Goal: Task Accomplishment & Management: Complete application form

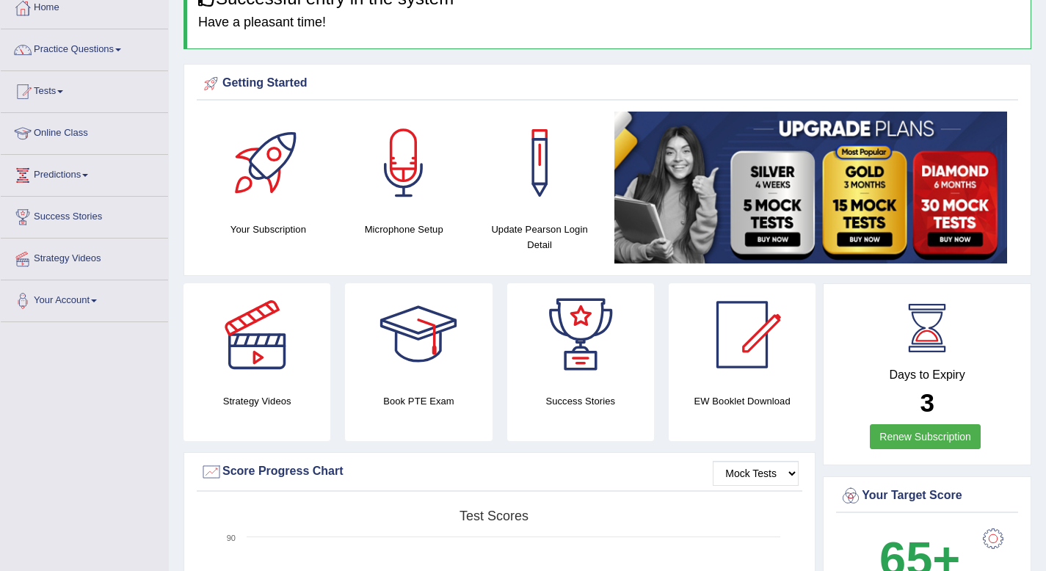
scroll to position [76, 0]
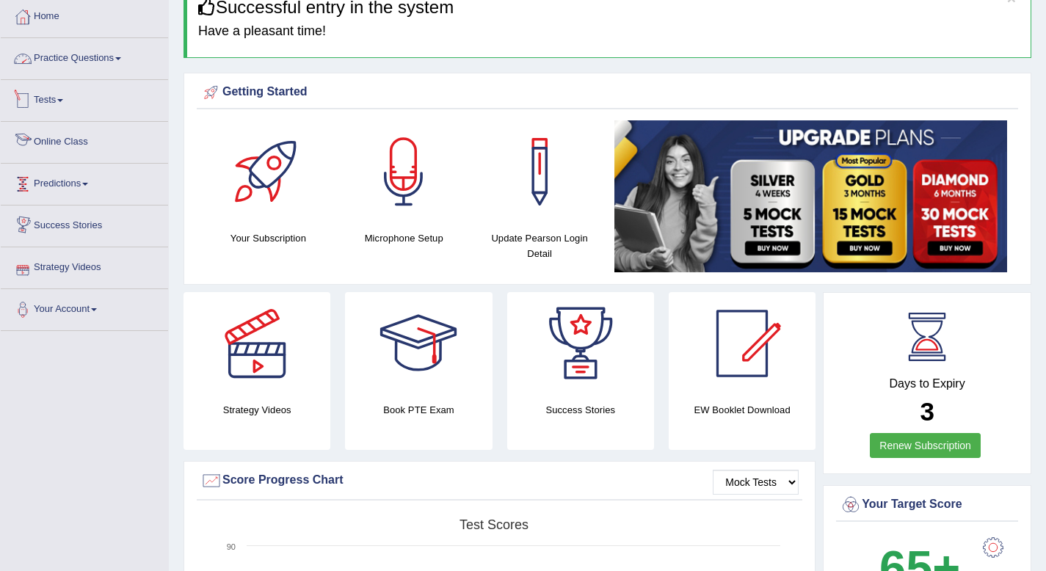
click at [79, 61] on link "Practice Questions" at bounding box center [84, 56] width 167 height 37
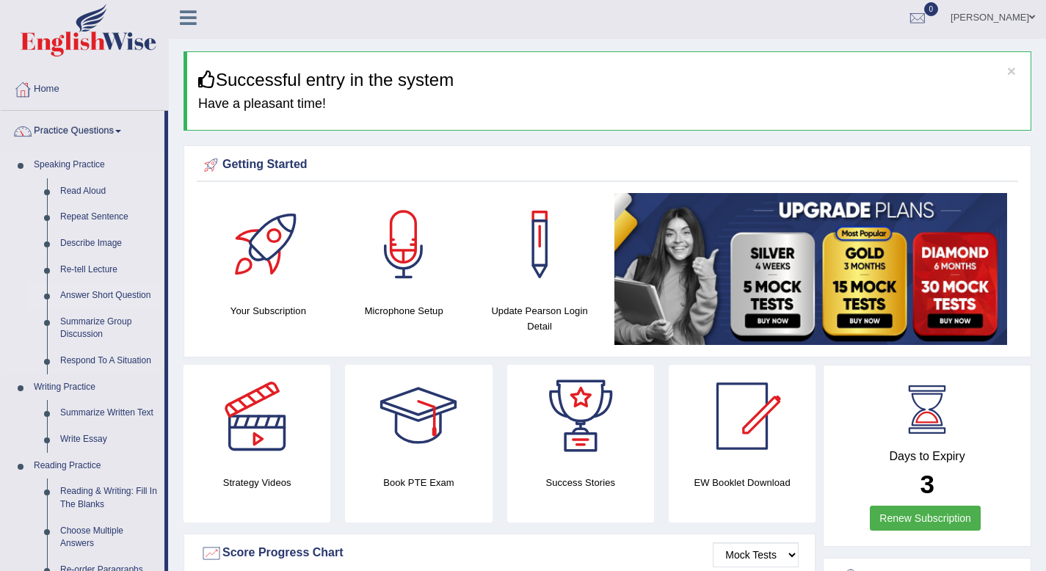
scroll to position [0, 0]
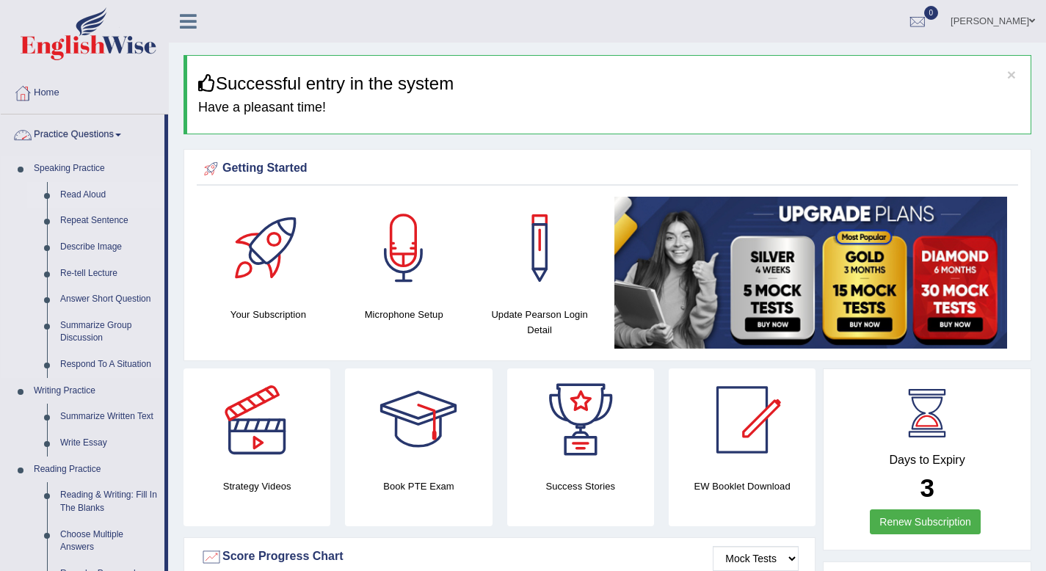
click at [89, 193] on link "Read Aloud" at bounding box center [109, 195] width 111 height 26
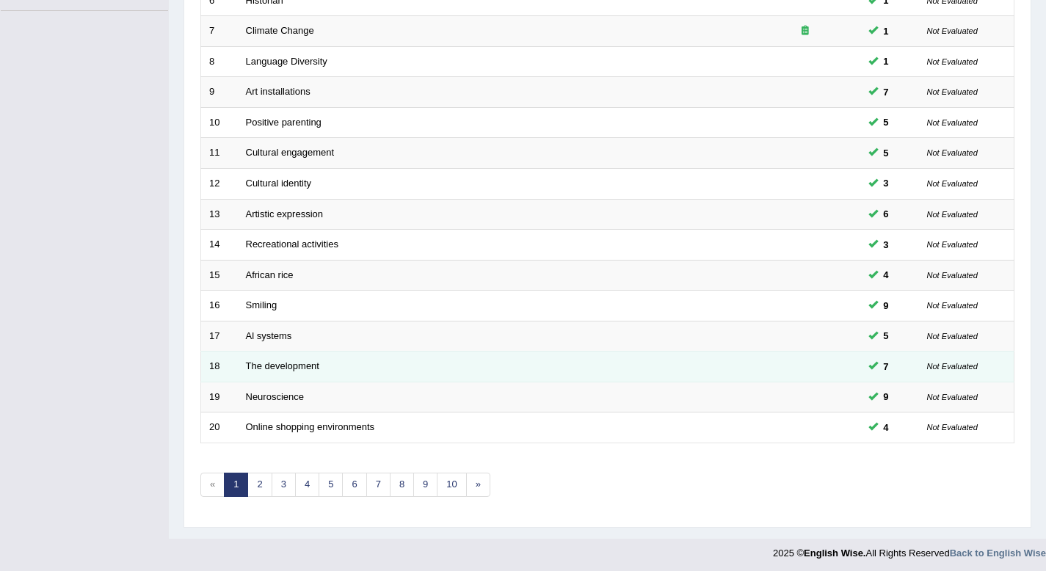
scroll to position [401, 0]
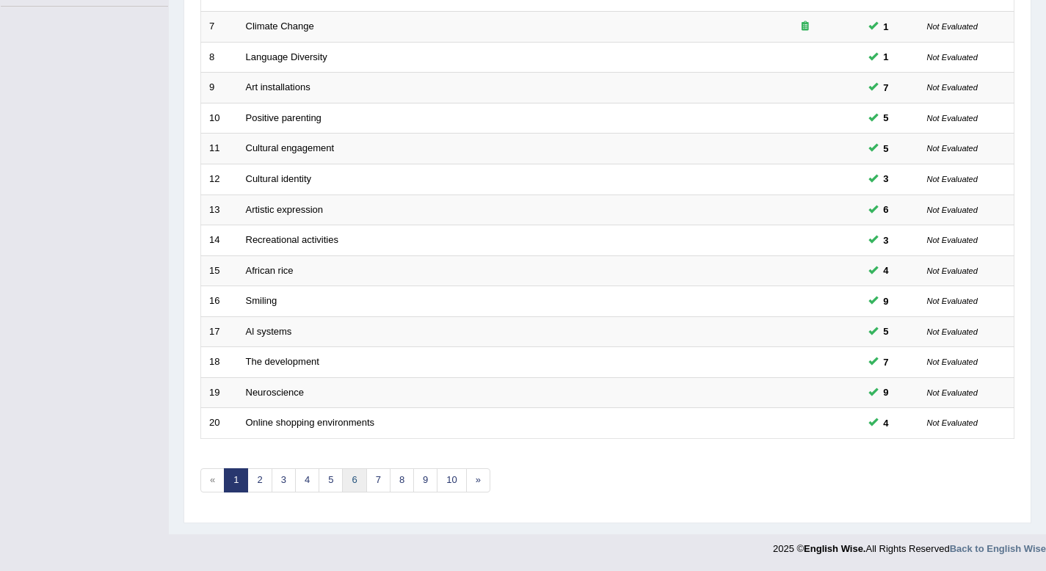
click at [342, 481] on link "6" at bounding box center [354, 480] width 24 height 24
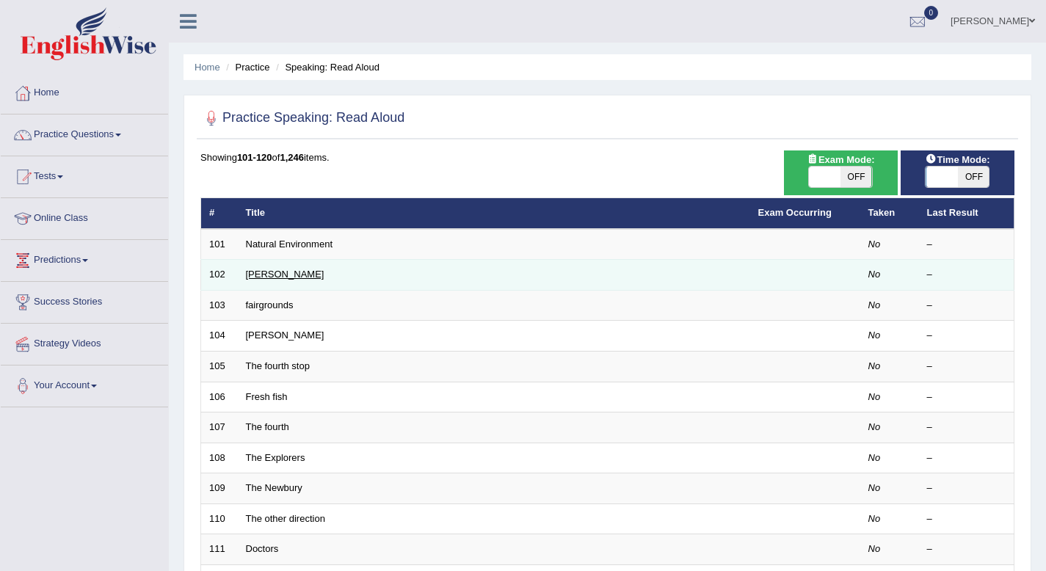
click at [263, 272] on link "Alcott" at bounding box center [285, 274] width 79 height 11
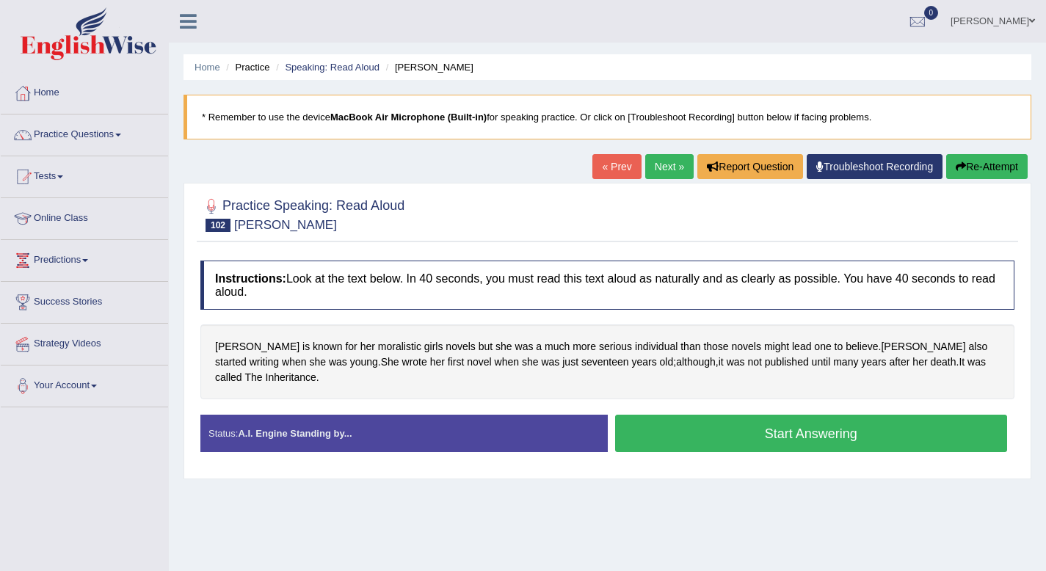
click at [938, 419] on button "Start Answering" at bounding box center [811, 433] width 393 height 37
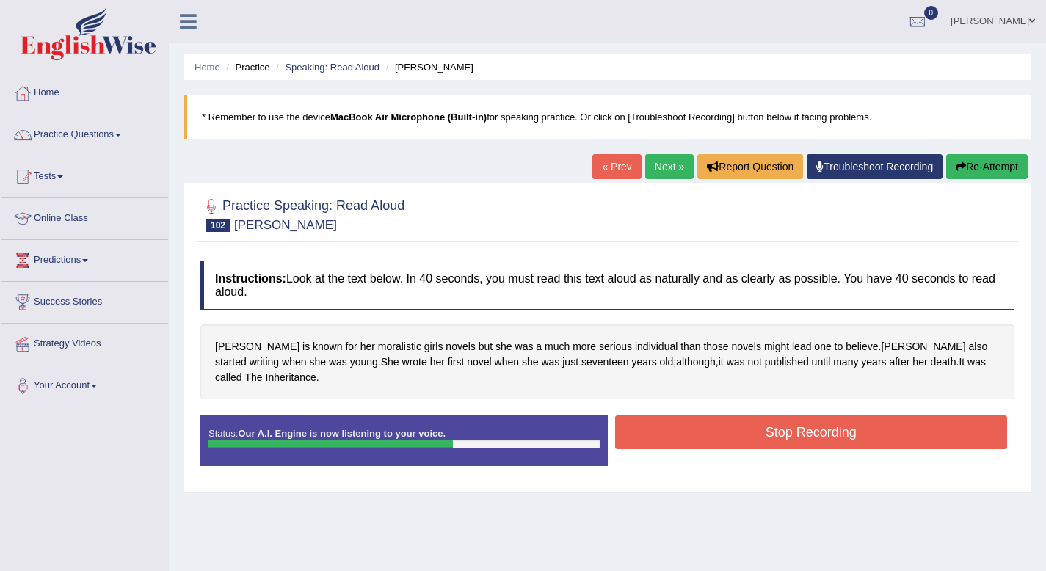
click at [879, 418] on button "Stop Recording" at bounding box center [811, 432] width 393 height 34
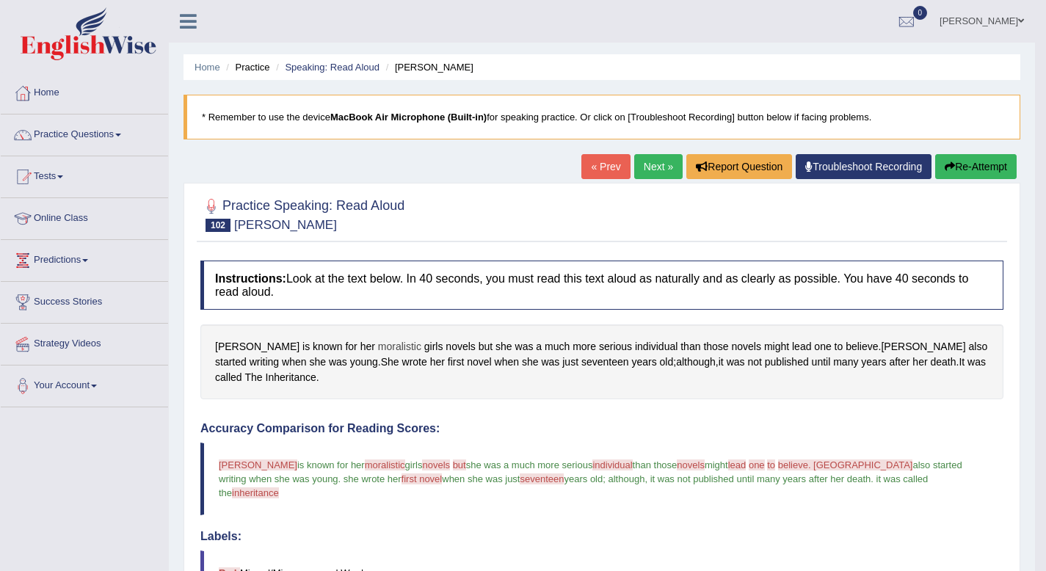
click at [378, 348] on span "moralistic" at bounding box center [399, 346] width 43 height 15
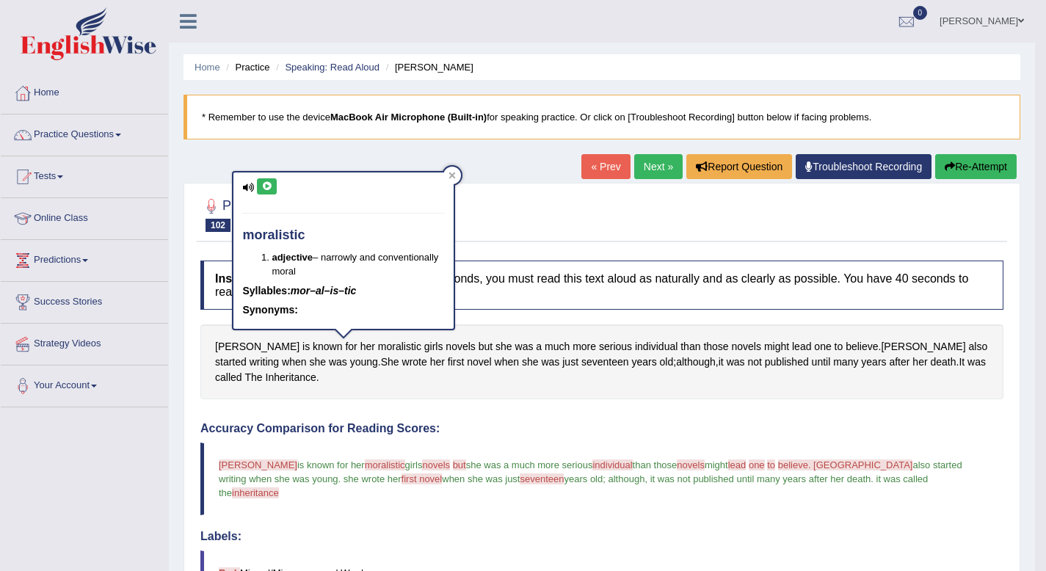
click at [266, 186] on icon at bounding box center [266, 186] width 11 height 9
click at [451, 178] on icon at bounding box center [451, 175] width 7 height 7
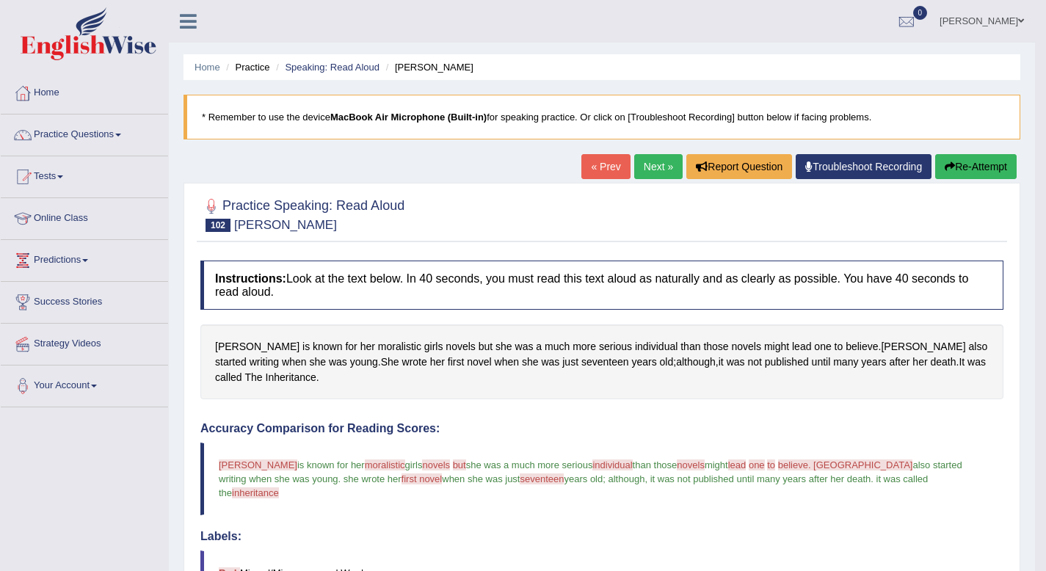
click at [643, 164] on link "Next »" at bounding box center [658, 166] width 48 height 25
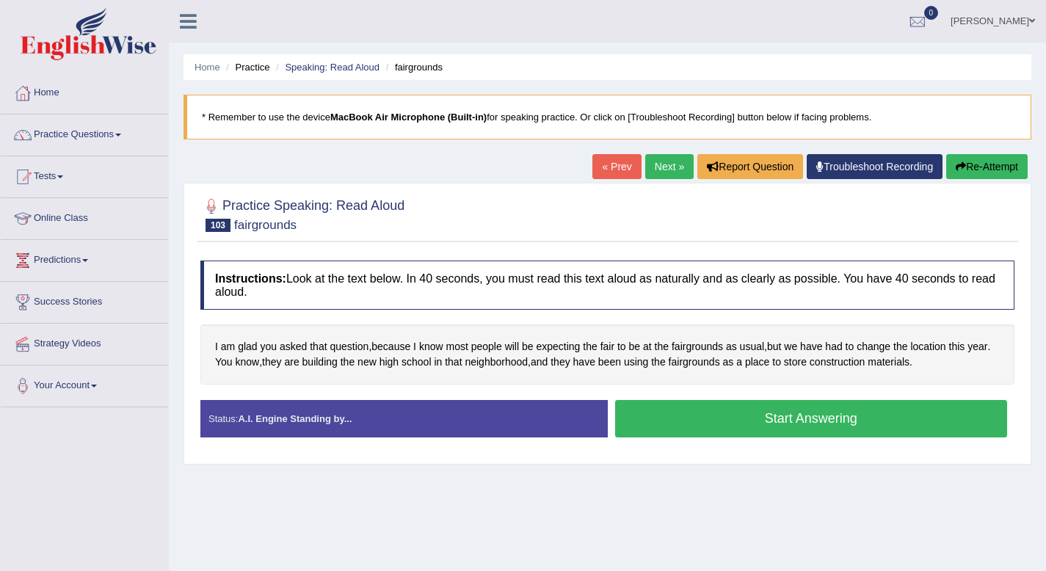
click at [805, 424] on button "Start Answering" at bounding box center [811, 418] width 393 height 37
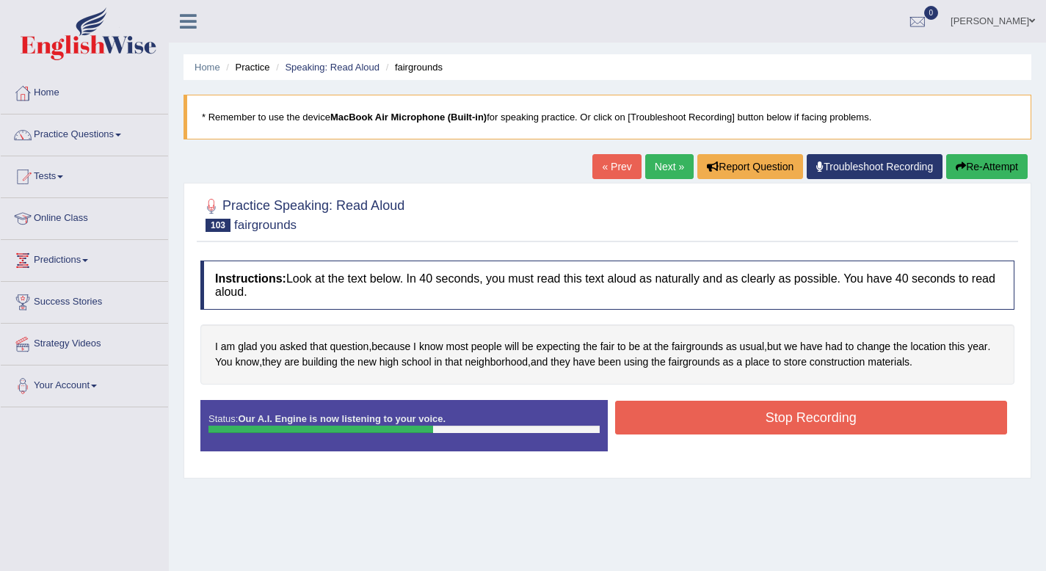
click at [839, 411] on button "Stop Recording" at bounding box center [811, 418] width 393 height 34
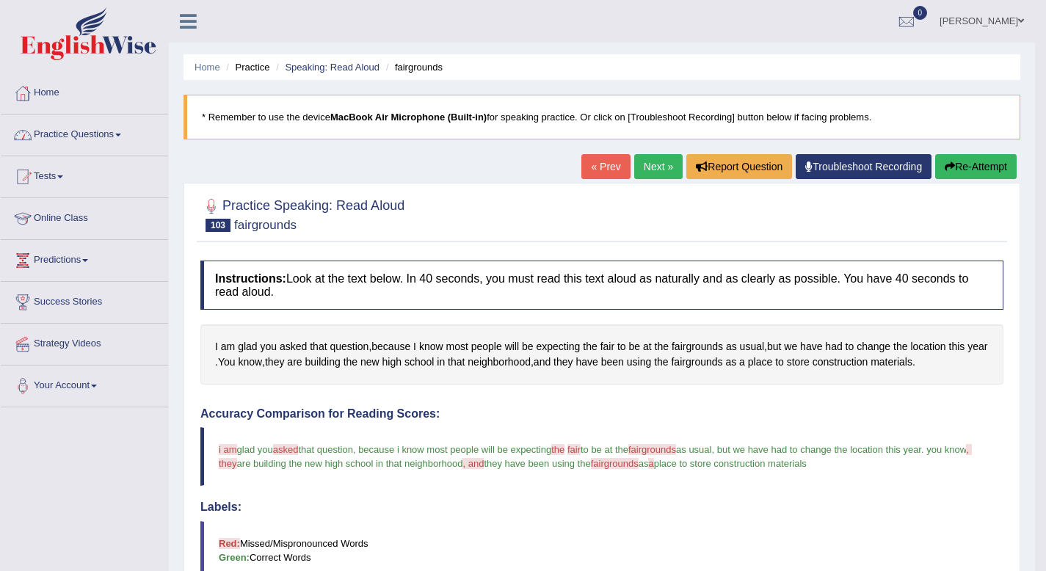
click at [86, 136] on link "Practice Questions" at bounding box center [84, 132] width 167 height 37
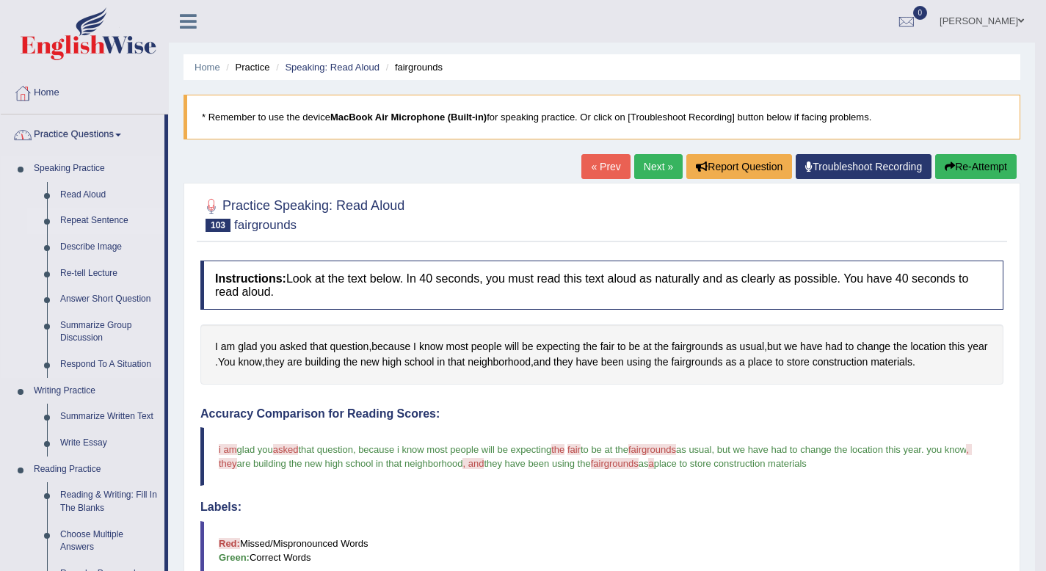
click at [92, 216] on link "Repeat Sentence" at bounding box center [109, 221] width 111 height 26
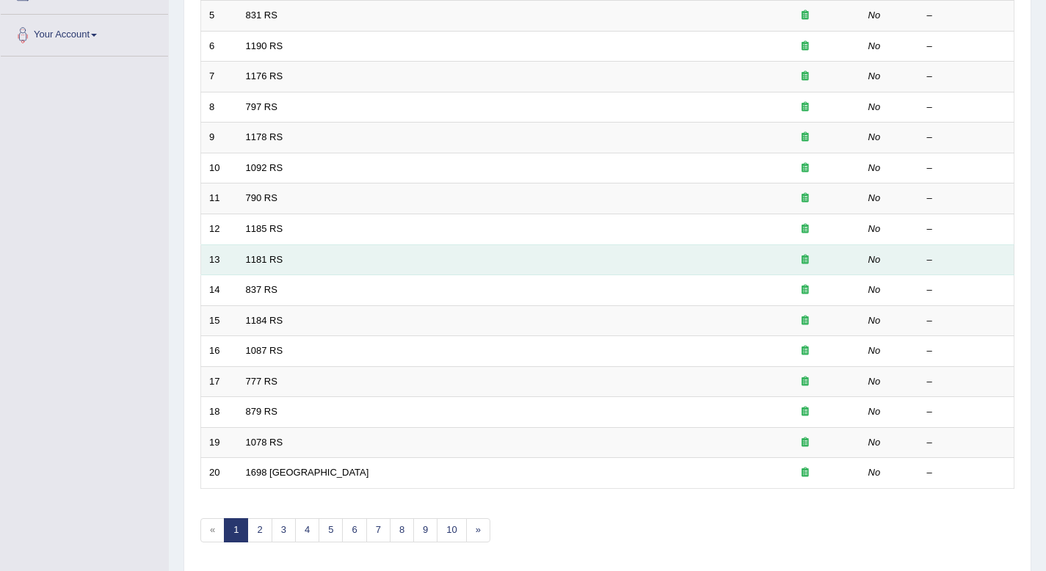
scroll to position [401, 0]
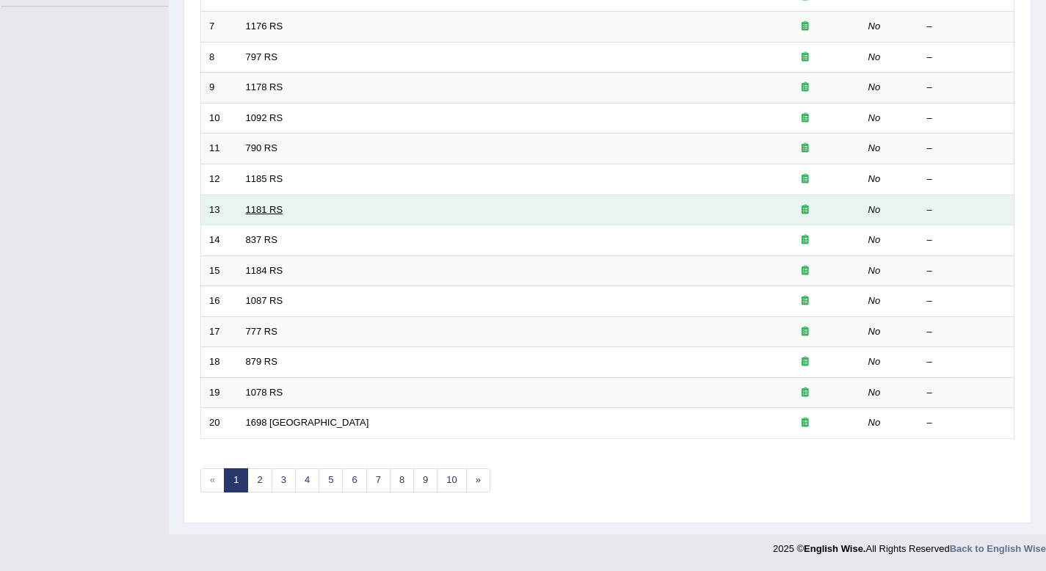
click at [276, 207] on link "1181 RS" at bounding box center [264, 209] width 37 height 11
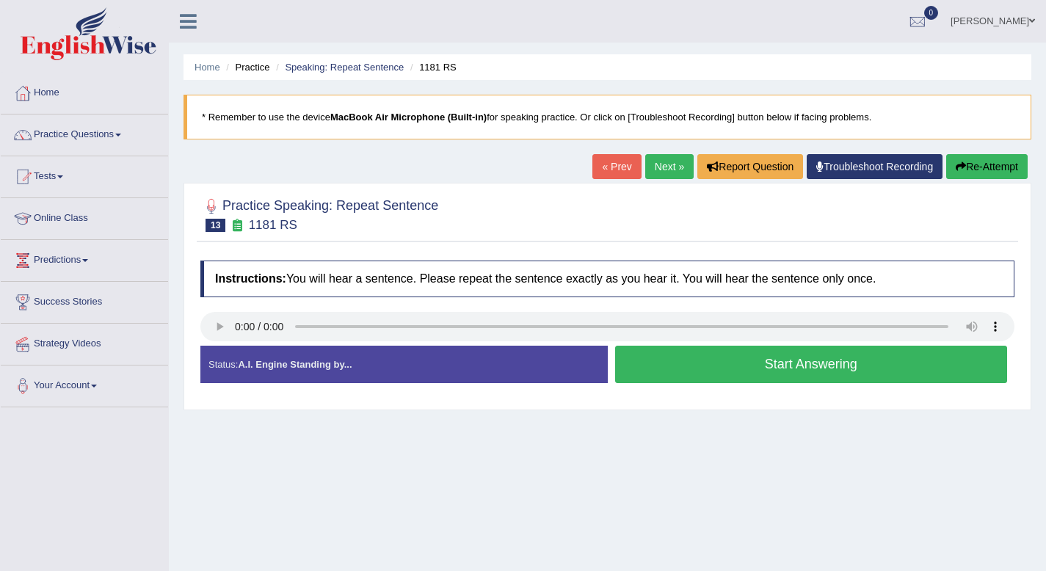
click at [828, 362] on button "Start Answering" at bounding box center [811, 364] width 393 height 37
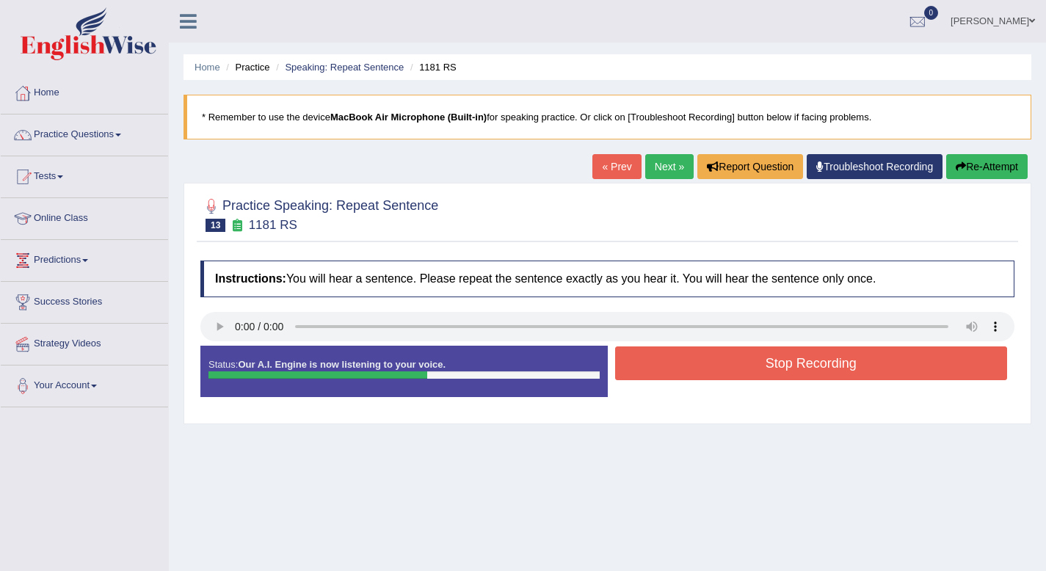
click at [805, 370] on button "Stop Recording" at bounding box center [811, 363] width 393 height 34
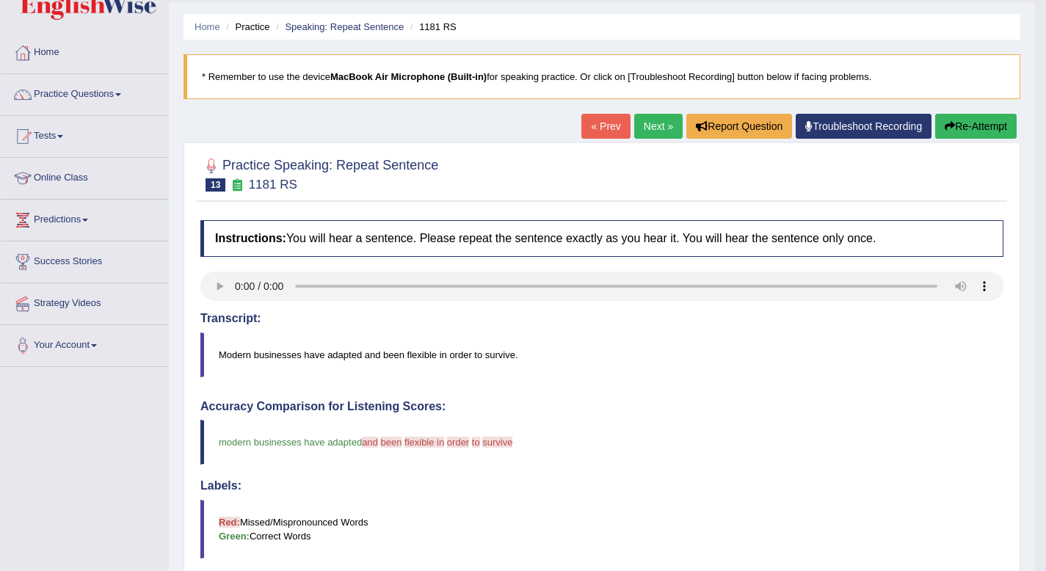
scroll to position [24, 0]
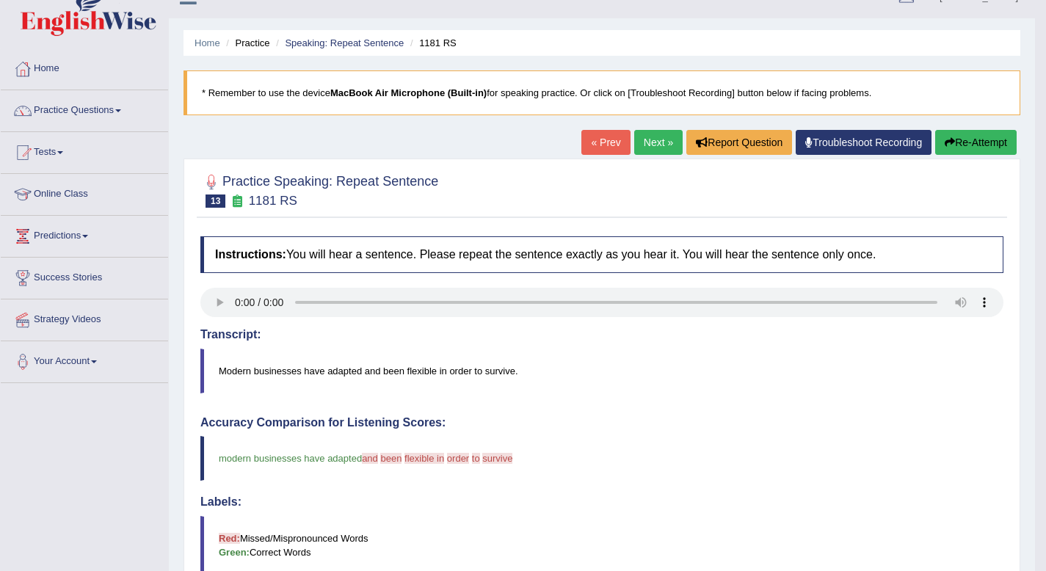
click at [646, 138] on link "Next »" at bounding box center [658, 142] width 48 height 25
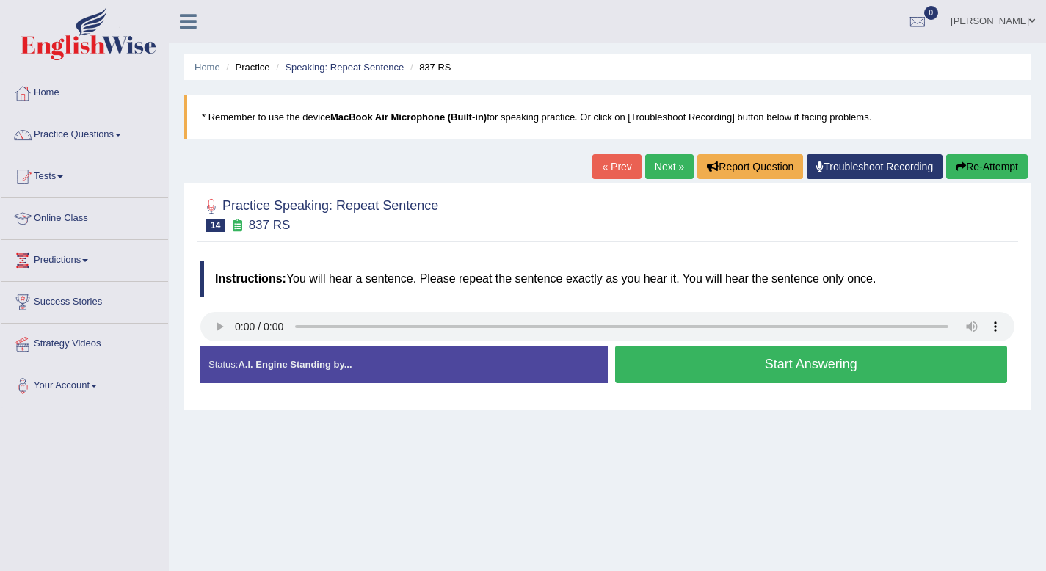
click at [776, 366] on button "Start Answering" at bounding box center [811, 364] width 393 height 37
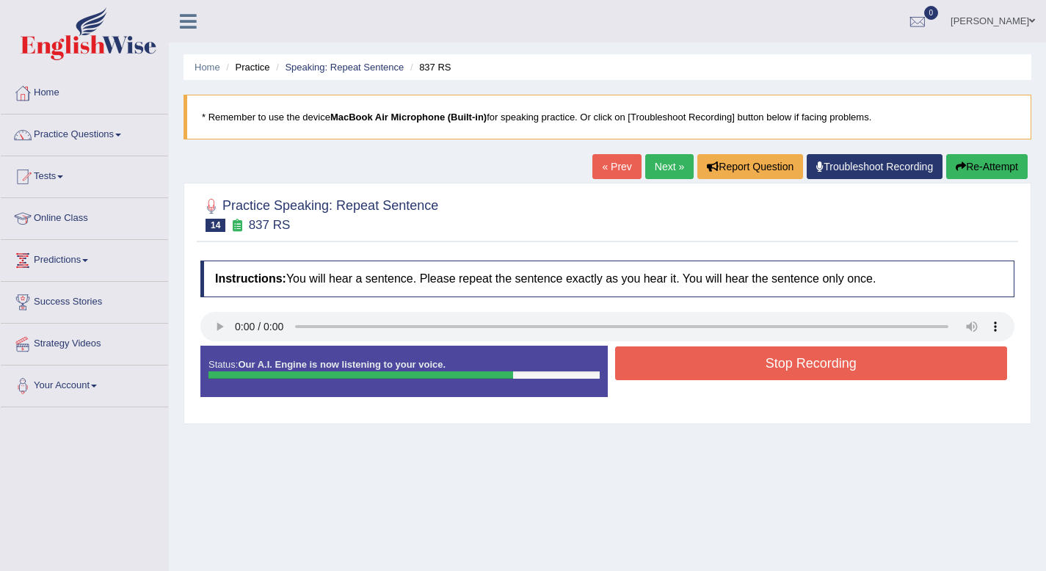
click at [825, 367] on button "Stop Recording" at bounding box center [811, 363] width 393 height 34
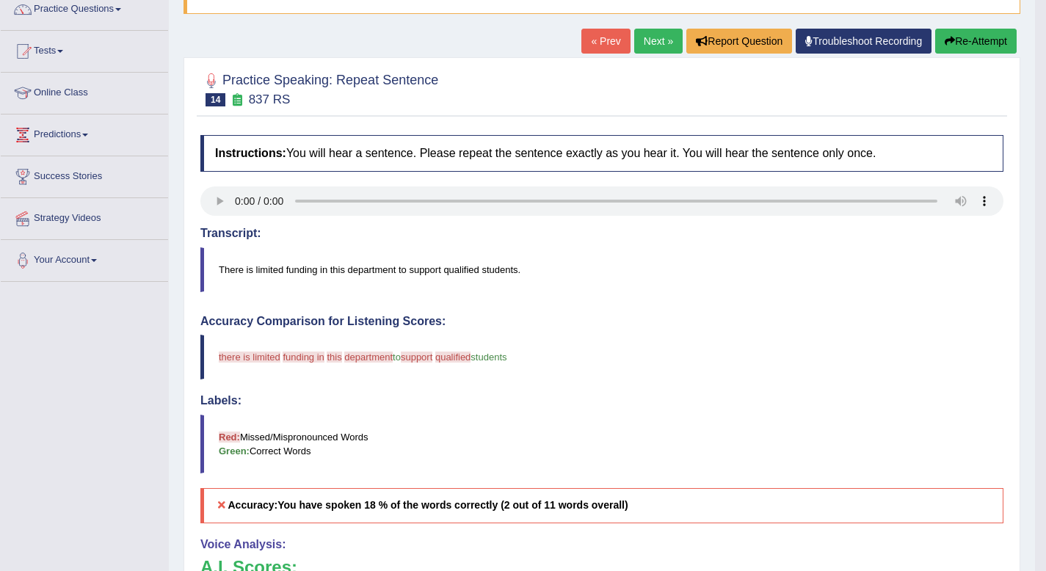
scroll to position [113, 0]
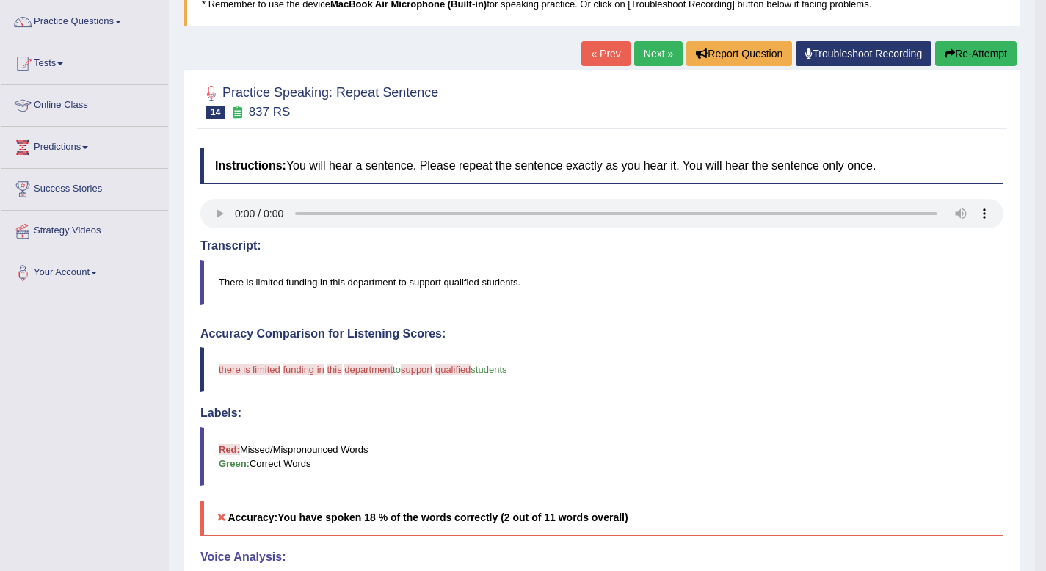
click at [646, 41] on link "Next »" at bounding box center [658, 53] width 48 height 25
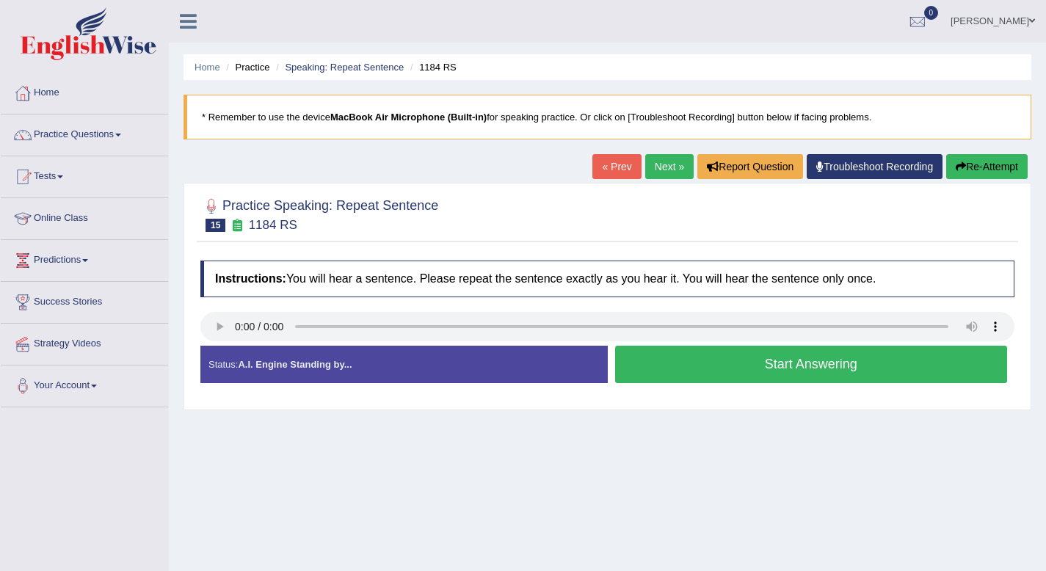
click at [748, 367] on button "Start Answering" at bounding box center [811, 364] width 393 height 37
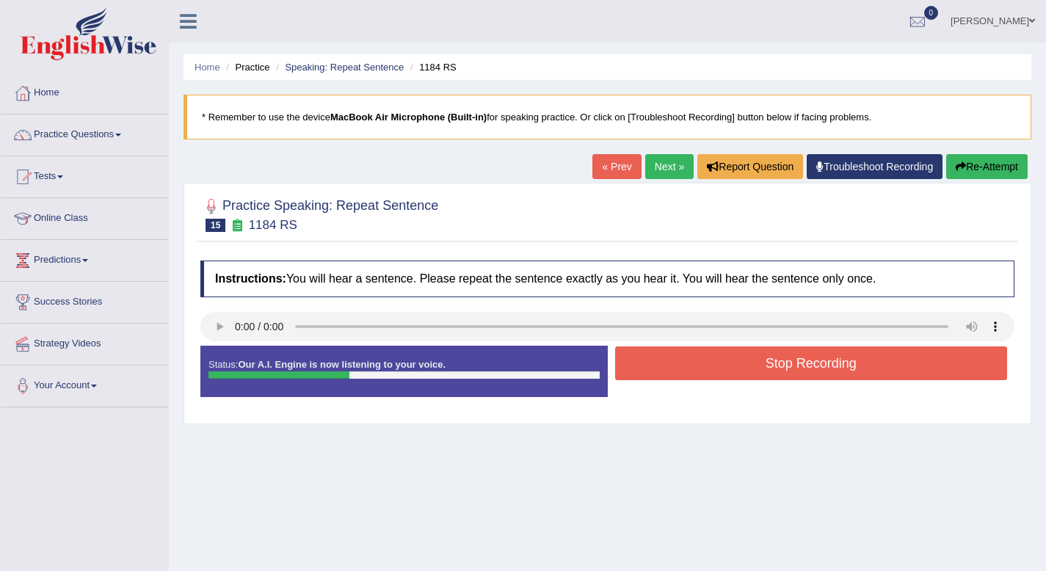
click at [832, 360] on button "Stop Recording" at bounding box center [811, 363] width 393 height 34
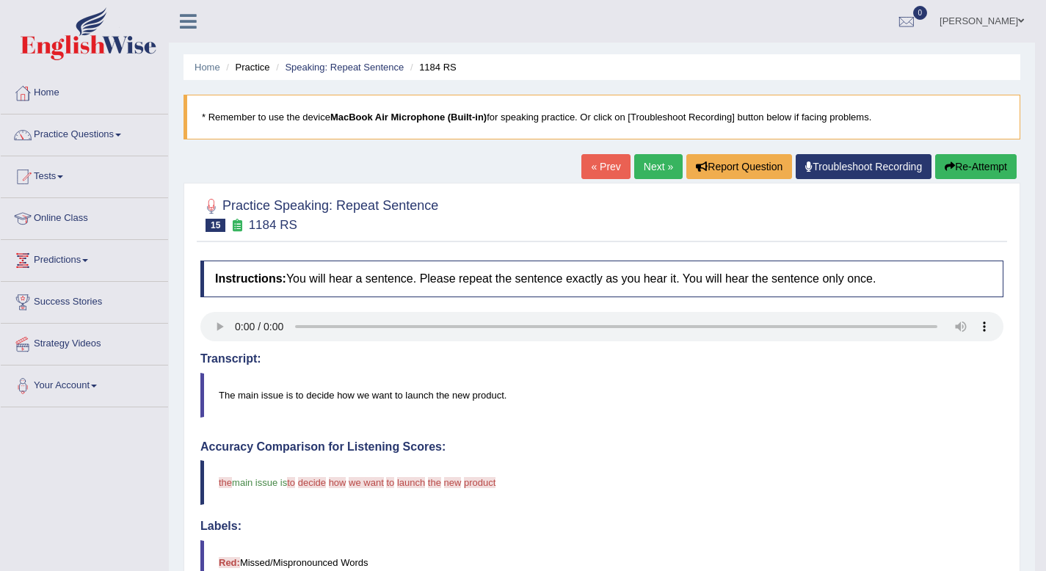
click at [636, 172] on link "Next »" at bounding box center [658, 166] width 48 height 25
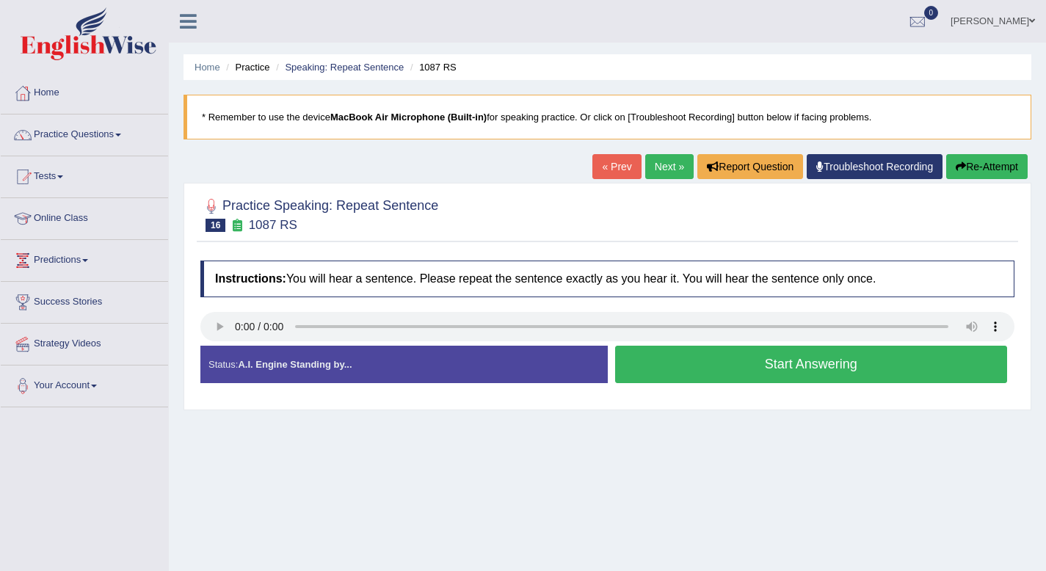
click at [764, 363] on button "Start Answering" at bounding box center [811, 364] width 393 height 37
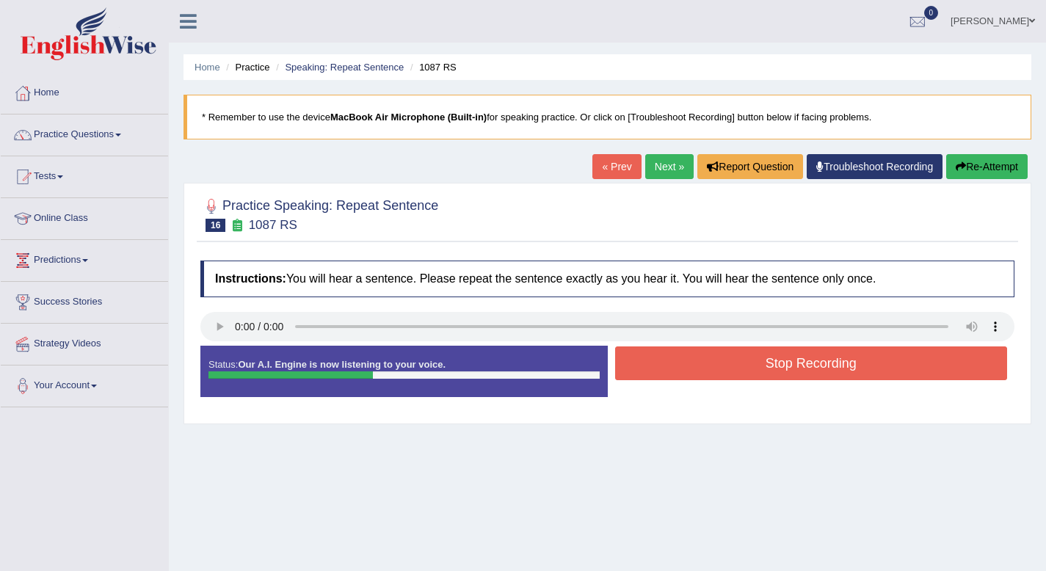
click at [764, 363] on button "Stop Recording" at bounding box center [811, 363] width 393 height 34
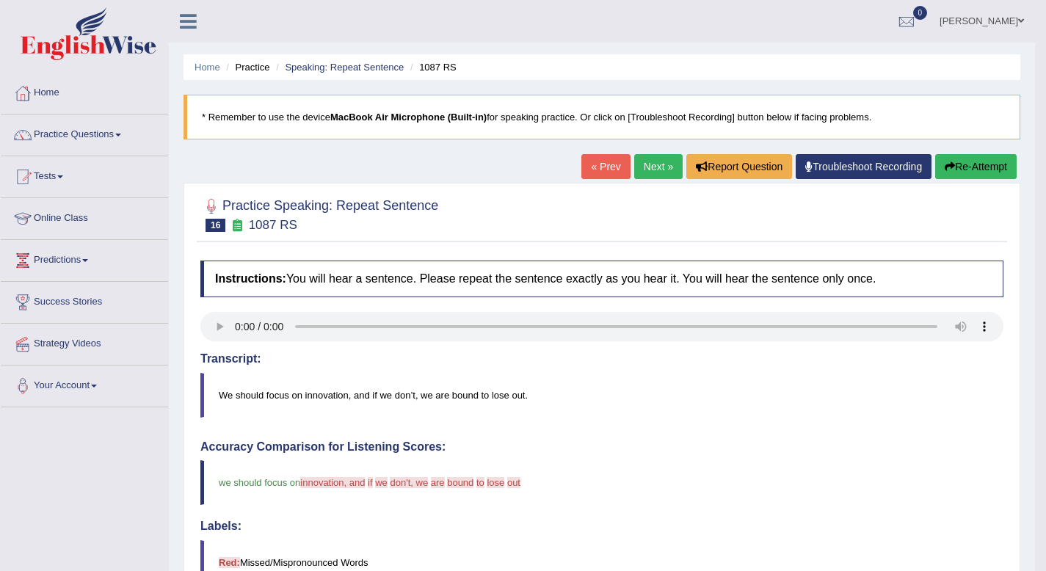
click at [657, 162] on link "Next »" at bounding box center [658, 166] width 48 height 25
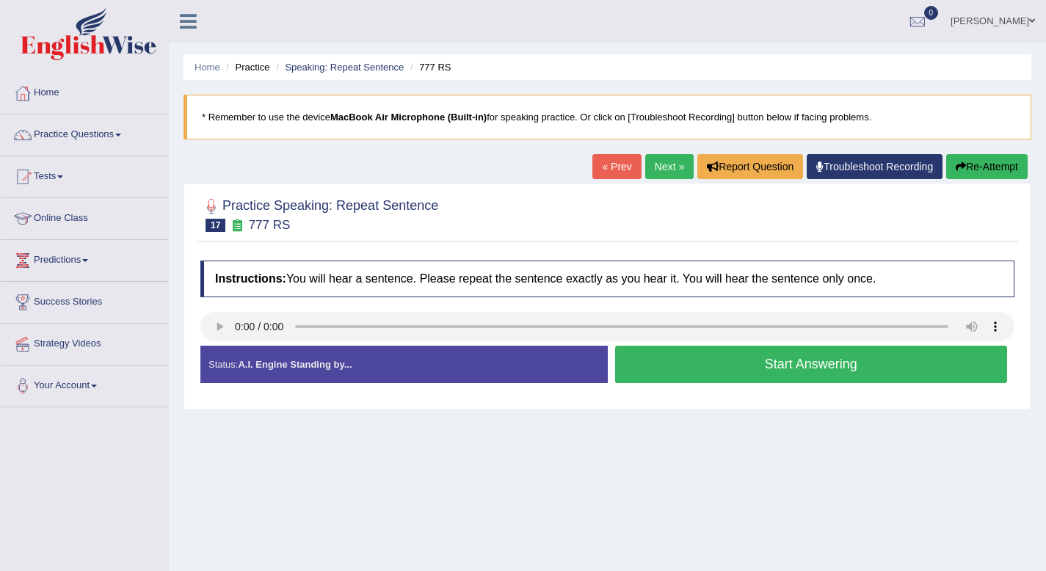
click at [743, 382] on button "Start Answering" at bounding box center [811, 364] width 393 height 37
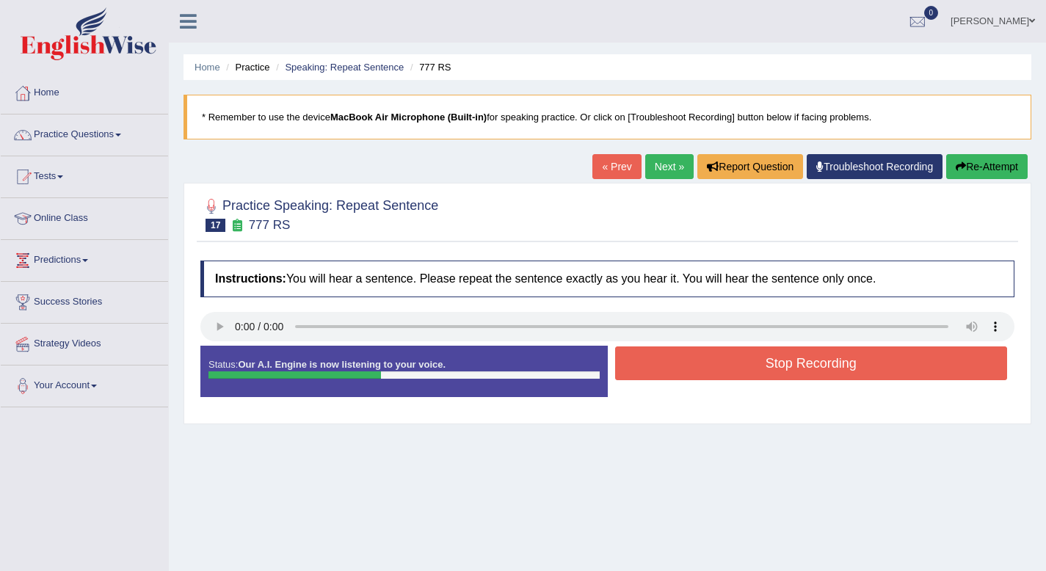
click at [758, 367] on button "Stop Recording" at bounding box center [811, 363] width 393 height 34
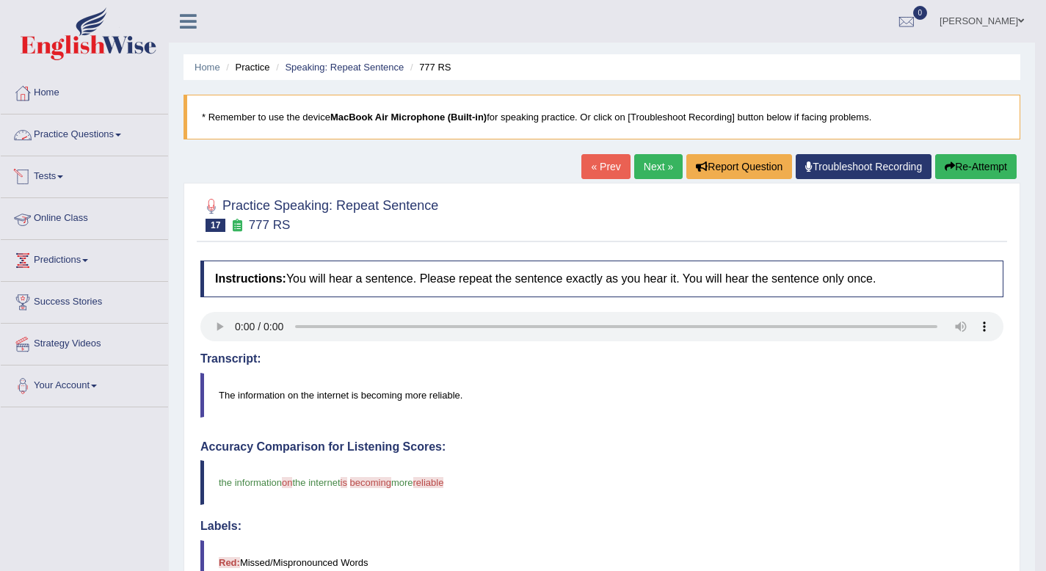
click at [67, 134] on link "Practice Questions" at bounding box center [84, 132] width 167 height 37
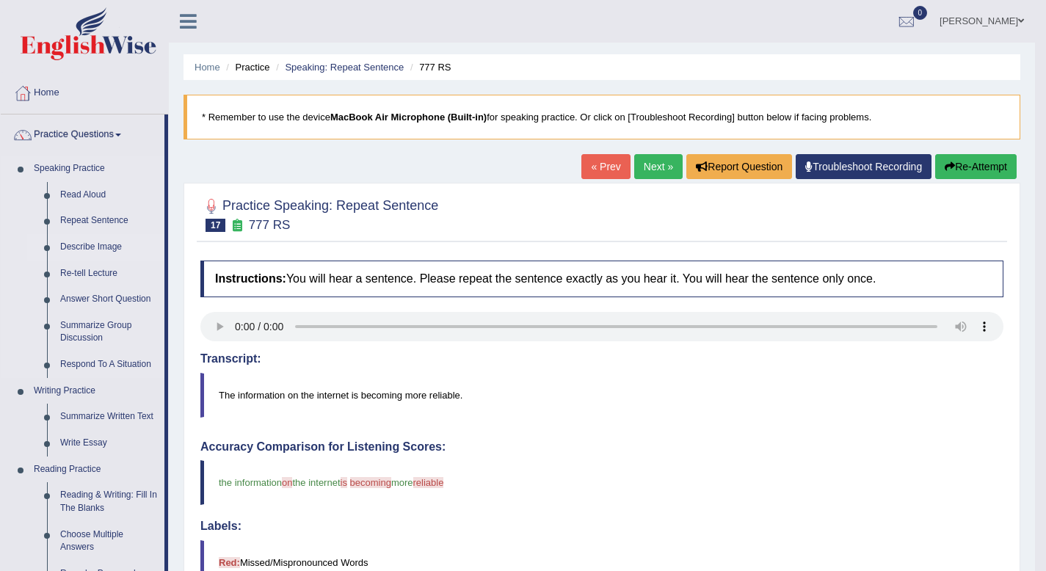
click at [72, 250] on link "Describe Image" at bounding box center [109, 247] width 111 height 26
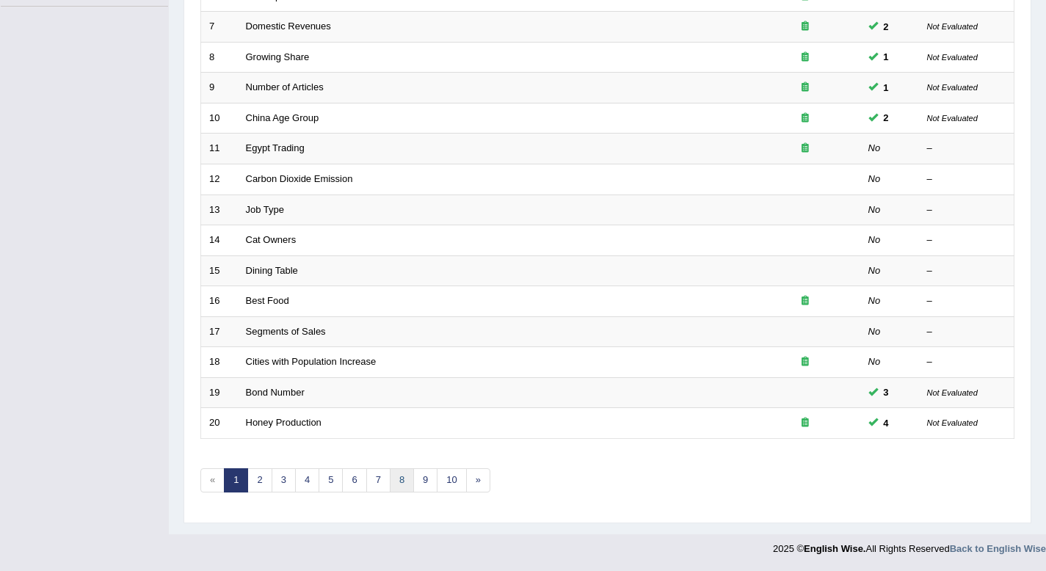
click at [394, 480] on link "8" at bounding box center [402, 480] width 24 height 24
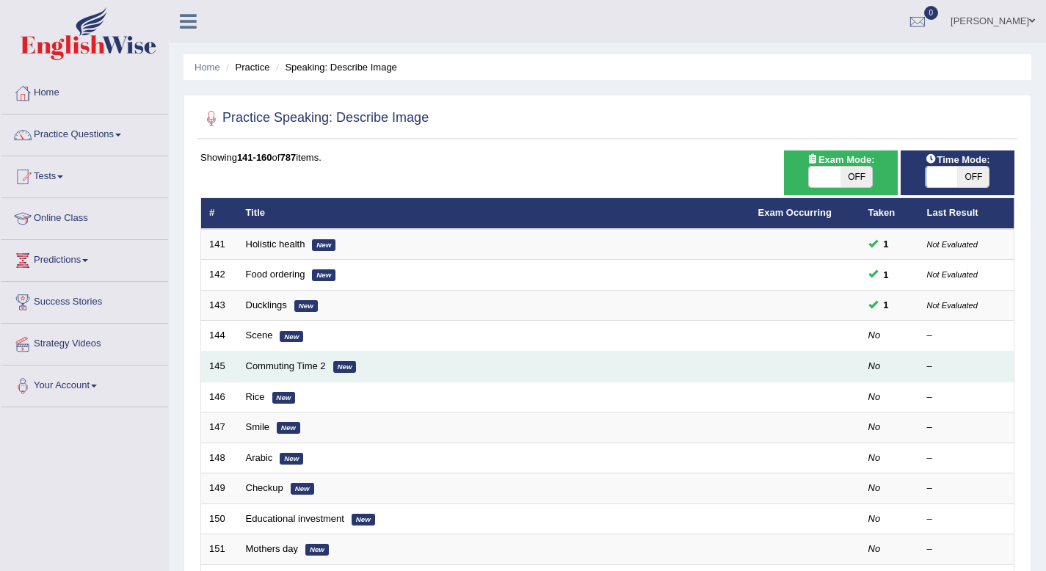
click at [291, 360] on td "Commuting Time 2 New" at bounding box center [494, 366] width 512 height 31
click at [297, 372] on td "Commuting Time 2 New" at bounding box center [494, 366] width 512 height 31
click at [296, 368] on link "Commuting Time 2" at bounding box center [286, 365] width 80 height 11
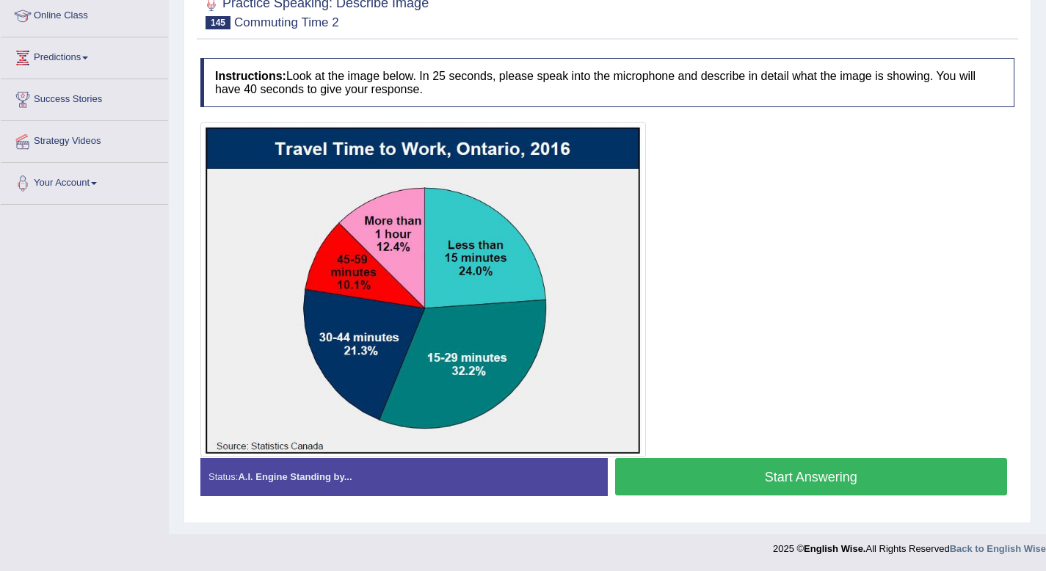
click at [864, 473] on button "Start Answering" at bounding box center [811, 476] width 393 height 37
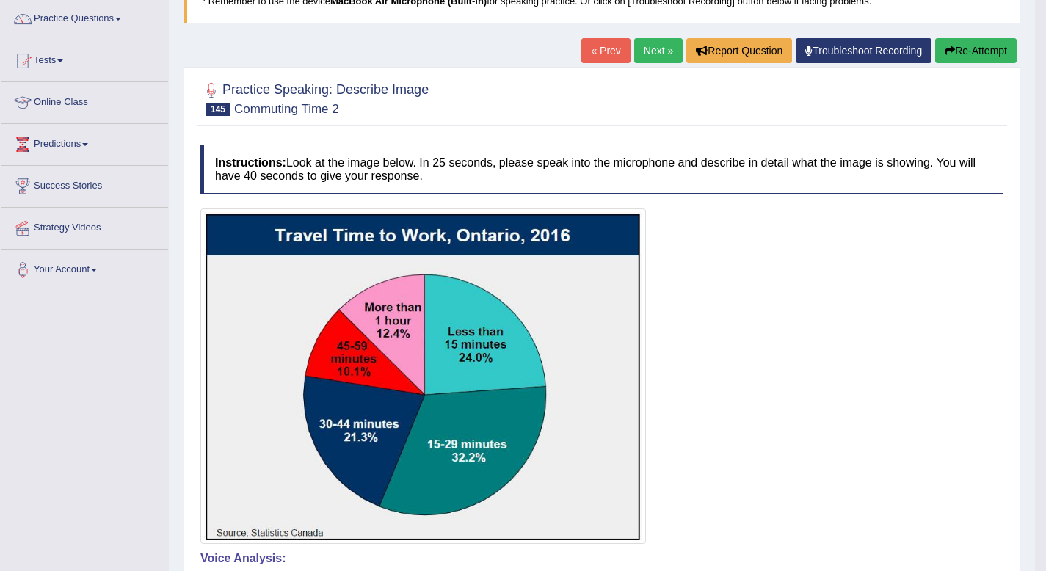
scroll to position [114, 0]
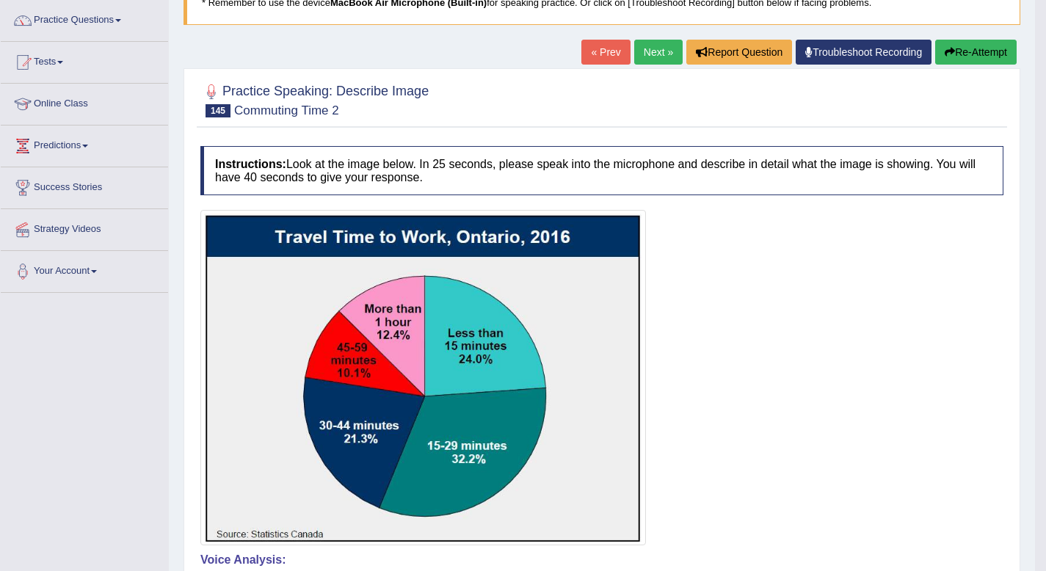
click at [634, 57] on link "Next »" at bounding box center [658, 52] width 48 height 25
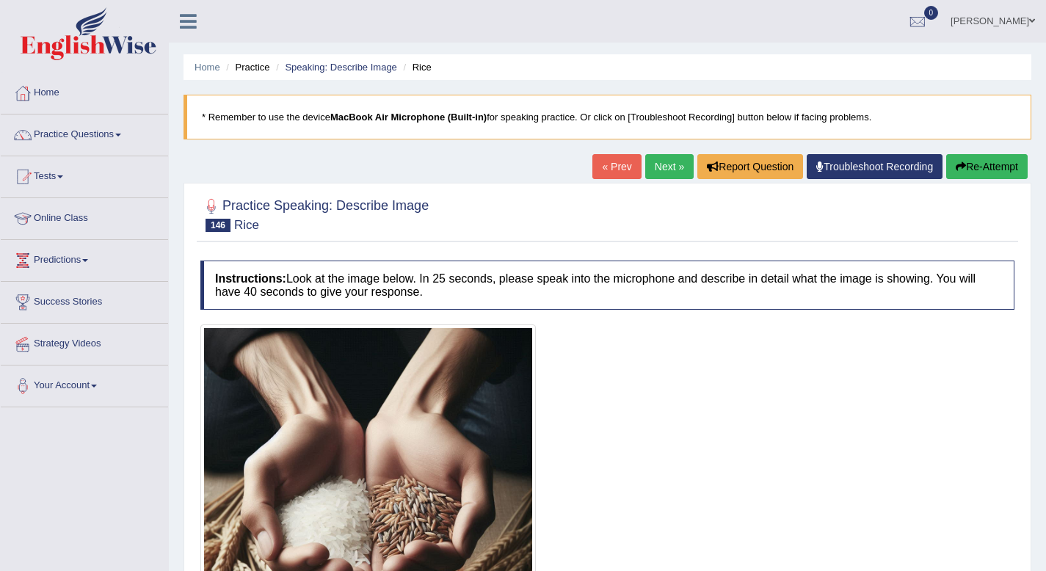
scroll to position [203, 0]
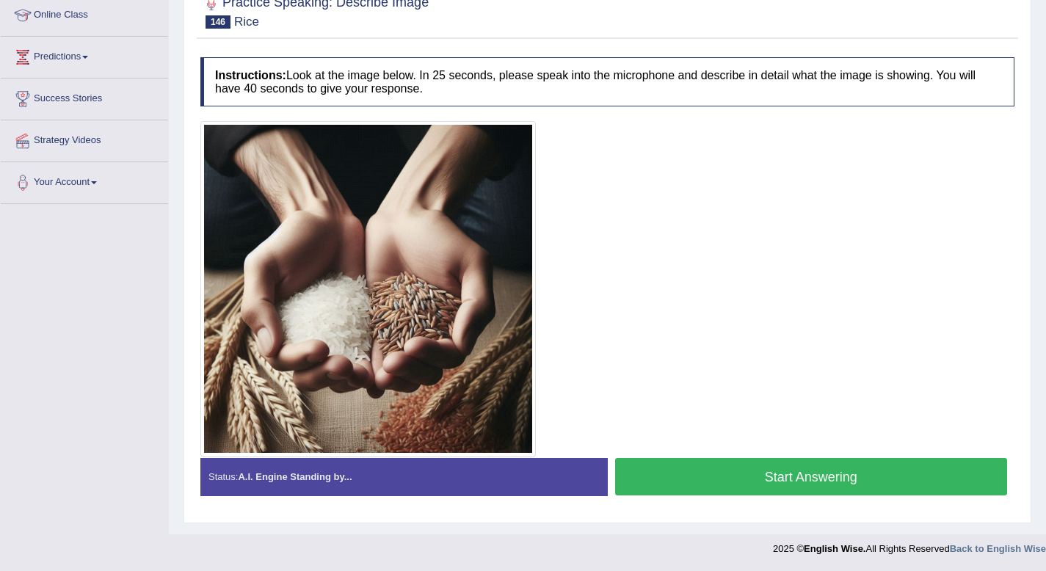
click at [821, 484] on button "Start Answering" at bounding box center [811, 476] width 393 height 37
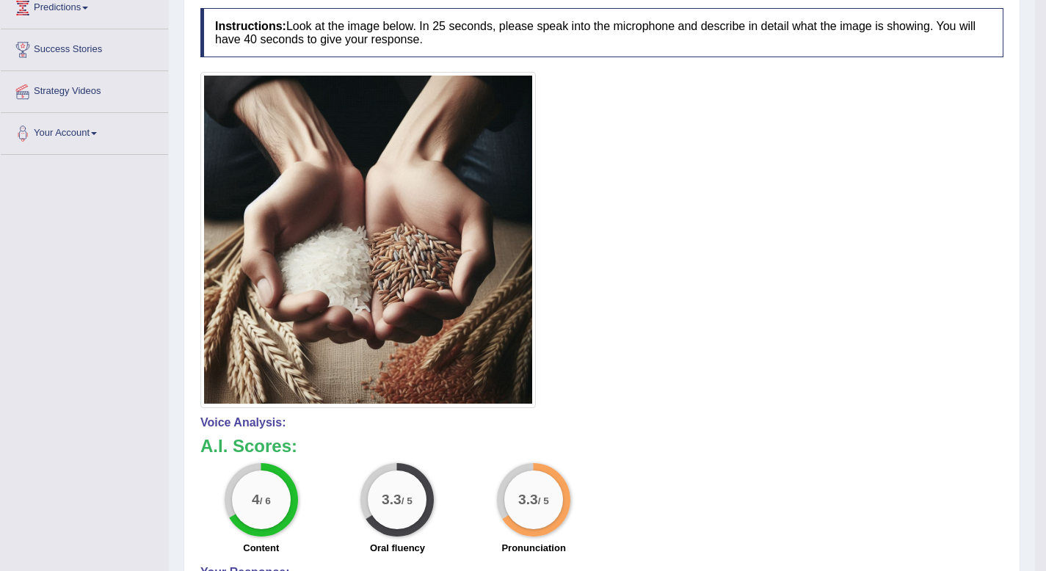
scroll to position [0, 0]
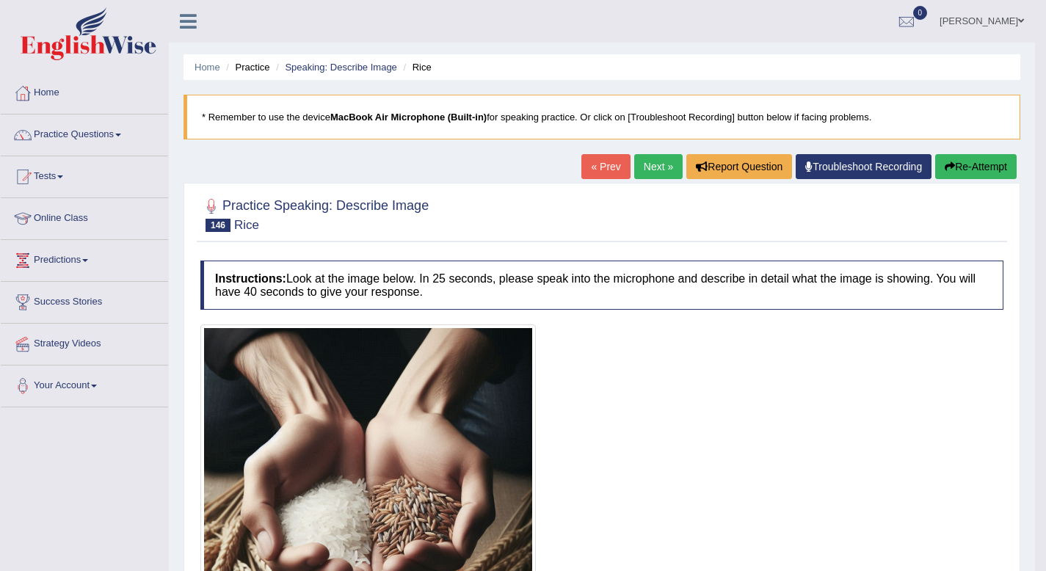
click at [641, 170] on link "Next »" at bounding box center [658, 166] width 48 height 25
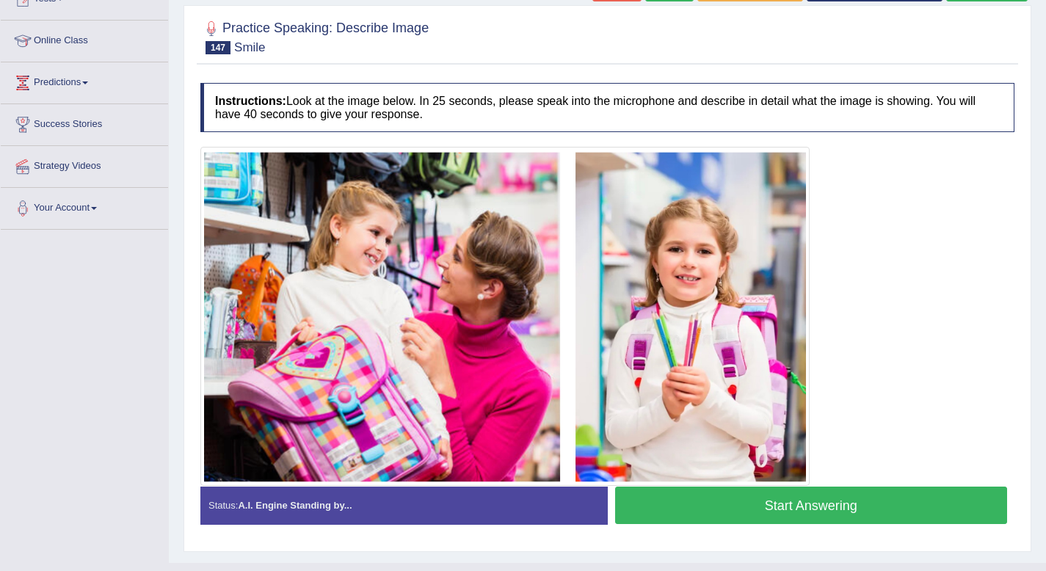
scroll to position [206, 0]
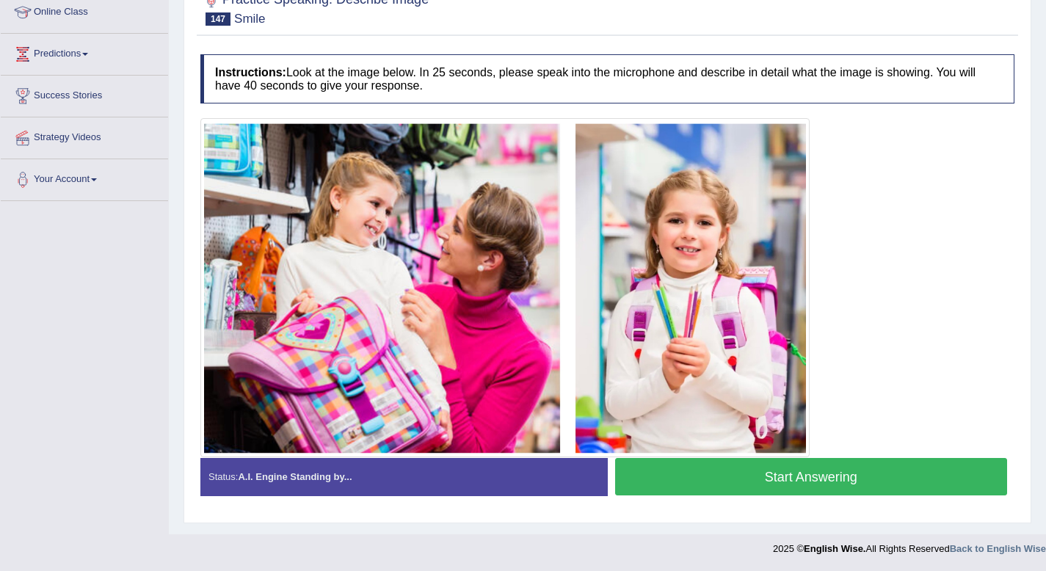
click at [842, 475] on button "Start Answering" at bounding box center [811, 476] width 393 height 37
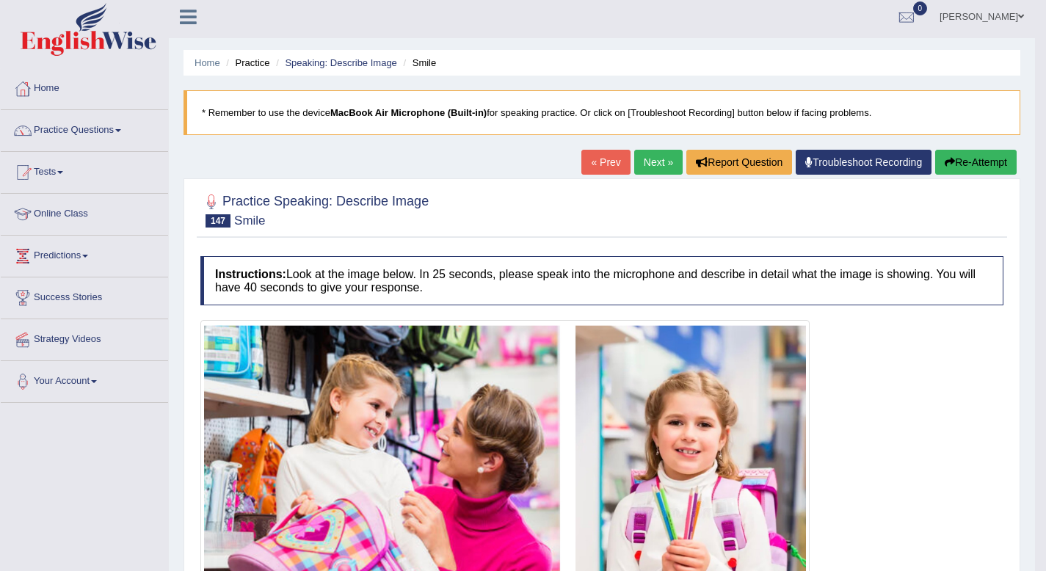
scroll to position [0, 0]
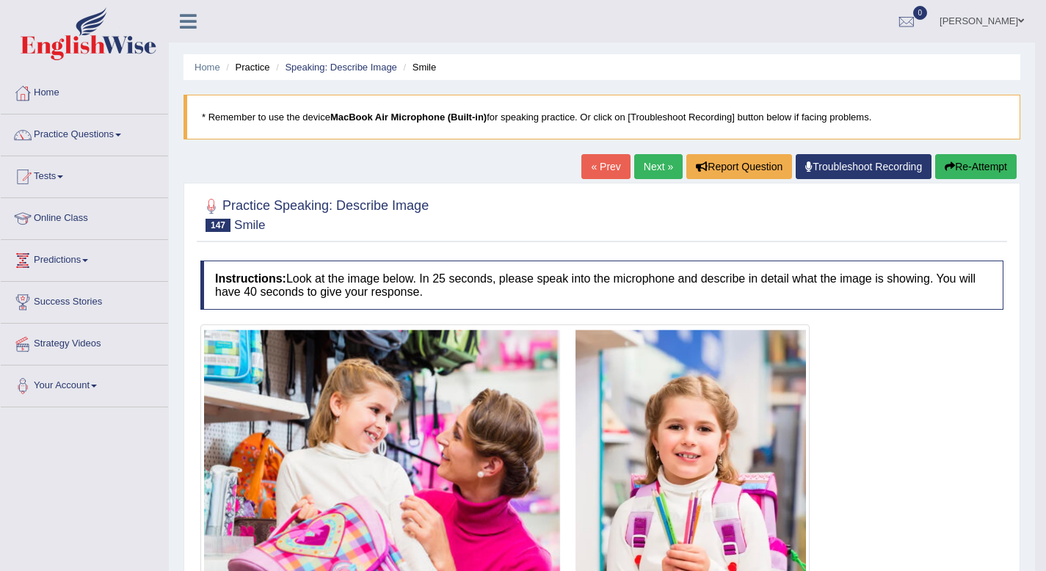
click at [649, 157] on link "Next »" at bounding box center [658, 166] width 48 height 25
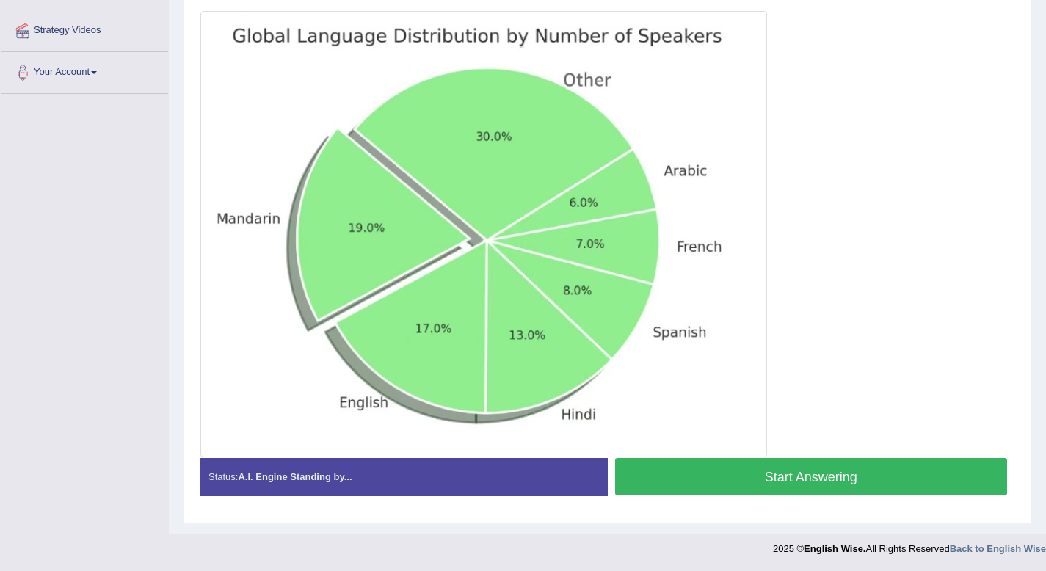
click at [834, 478] on button "Start Answering" at bounding box center [811, 476] width 393 height 37
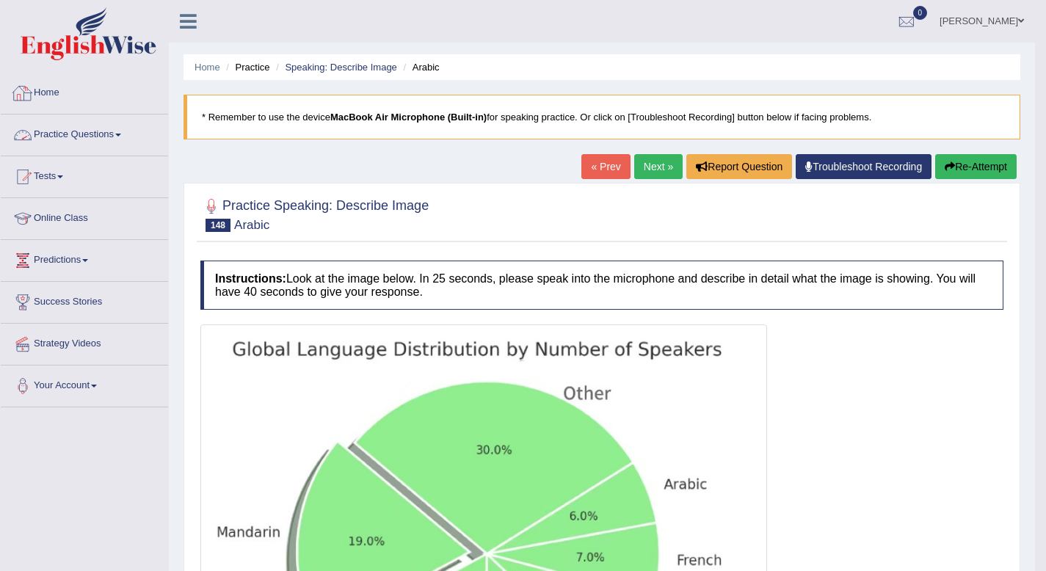
click at [64, 90] on link "Home" at bounding box center [84, 91] width 167 height 37
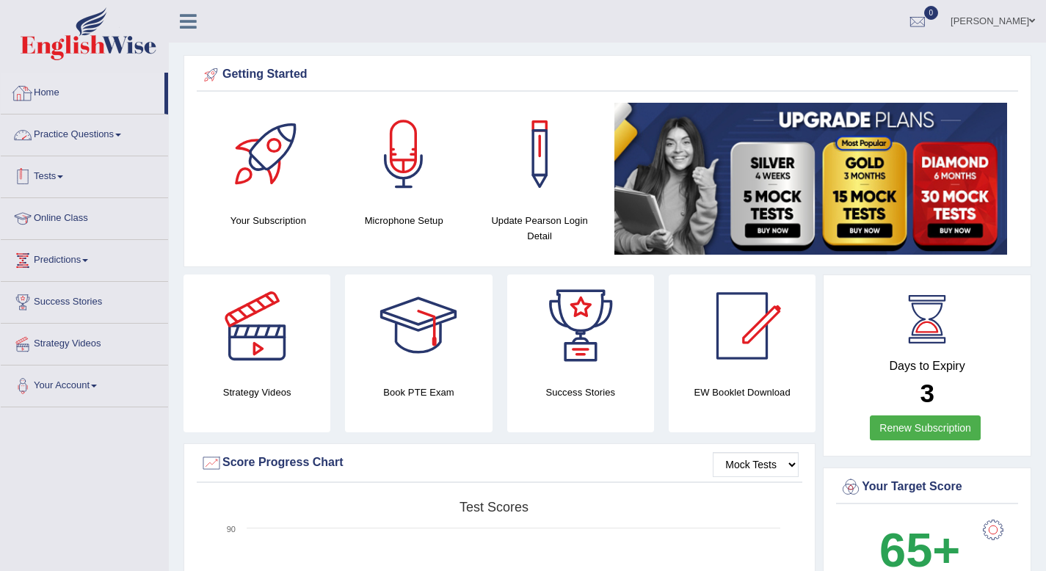
click at [87, 133] on link "Practice Questions" at bounding box center [84, 132] width 167 height 37
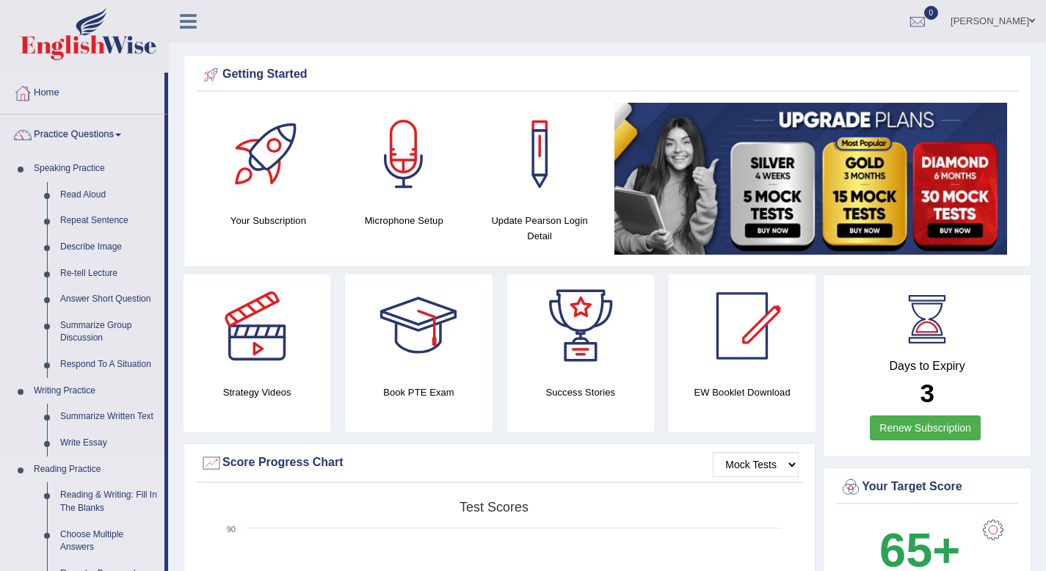
scroll to position [236, 0]
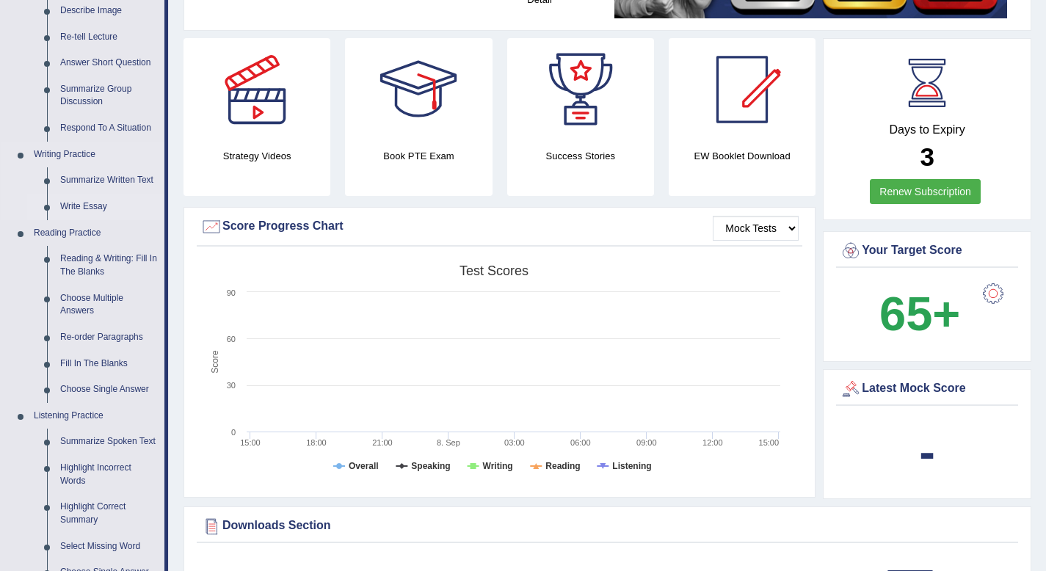
click at [80, 201] on link "Write Essay" at bounding box center [109, 207] width 111 height 26
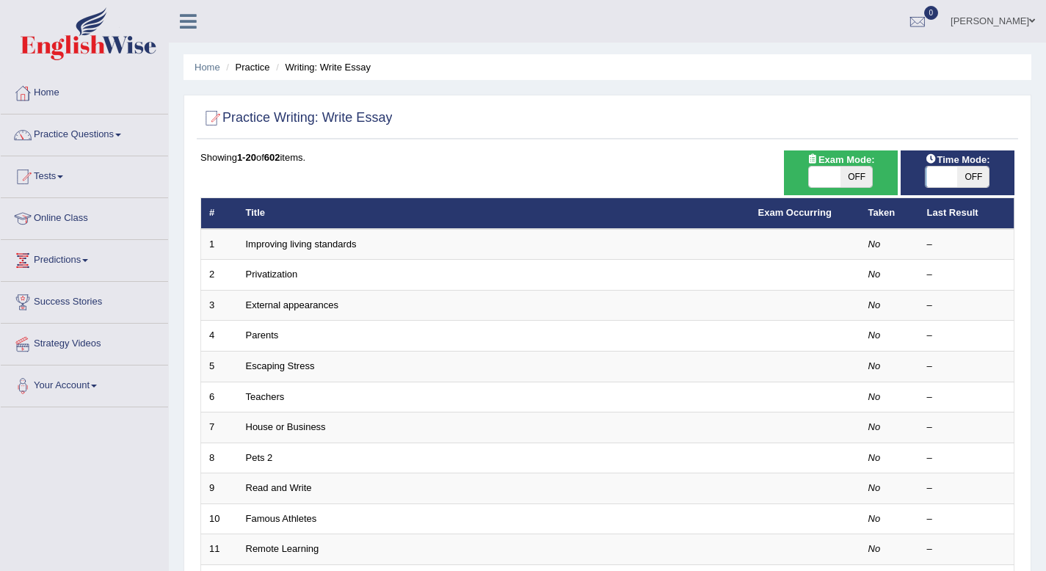
click at [288, 248] on link "Improving living standards" at bounding box center [301, 243] width 111 height 11
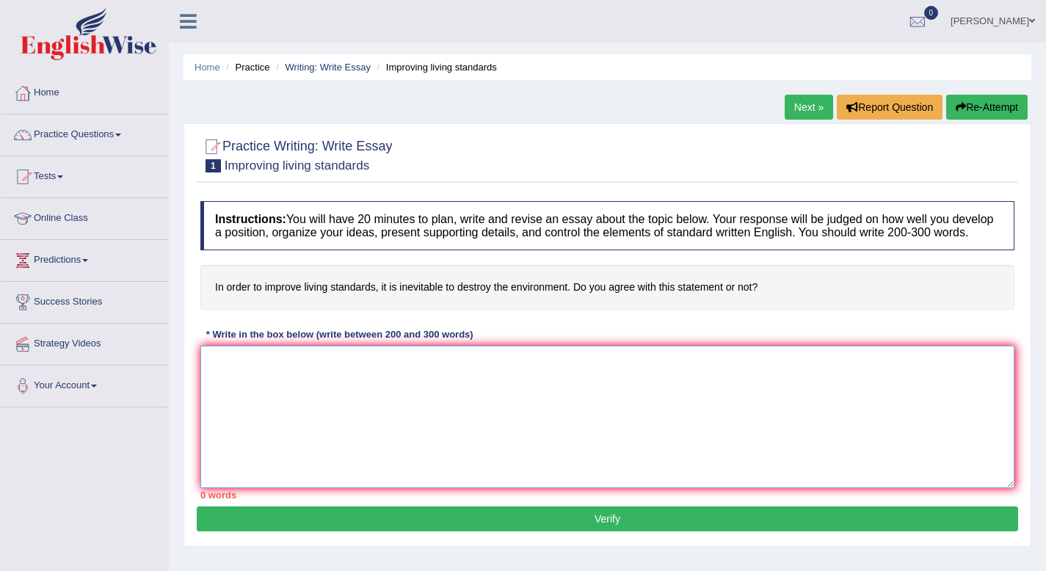
click at [660, 376] on textarea at bounding box center [607, 417] width 814 height 142
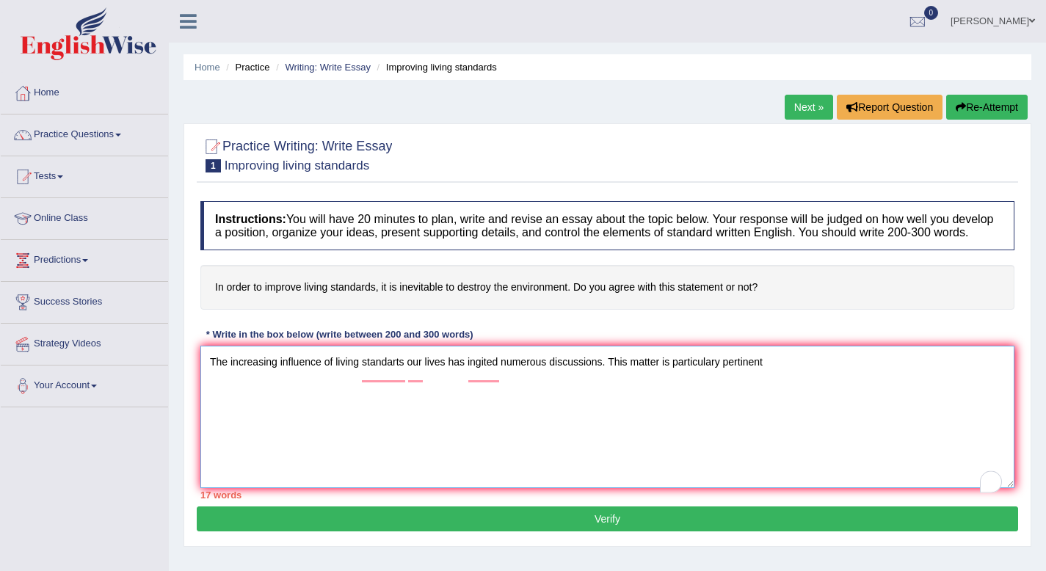
drag, startPoint x: 624, startPoint y: 378, endPoint x: 796, endPoint y: 379, distance: 171.7
click at [796, 379] on textarea "The increasing influence of living standarts our lives has ingited numerous dis…" at bounding box center [607, 417] width 814 height 142
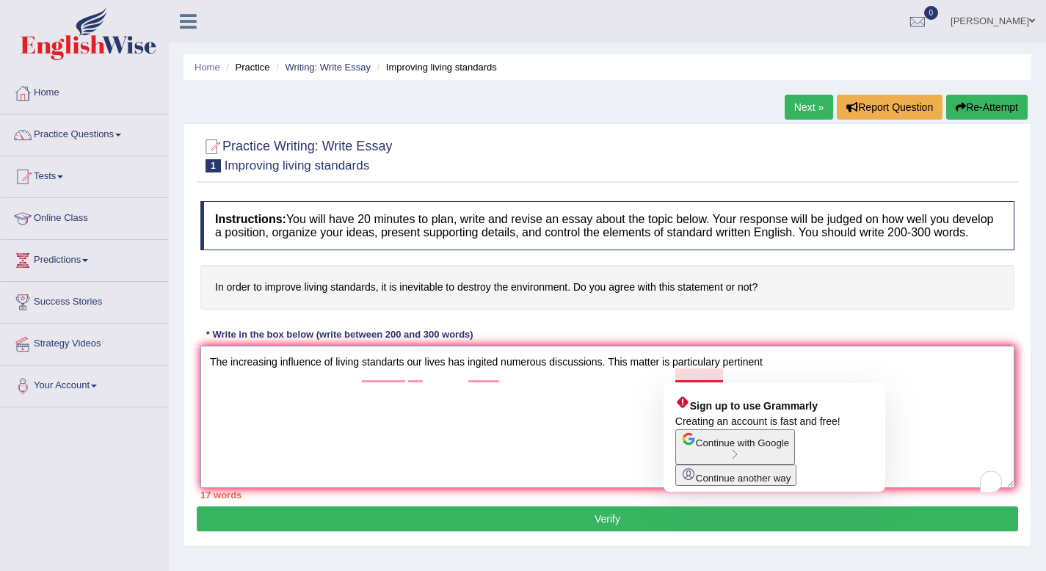
click at [715, 373] on textarea "The increasing influence of living standarts our lives has ingited numerous dis…" at bounding box center [607, 417] width 814 height 142
click at [732, 374] on textarea "The increasing influence of living standarts our lives has ingited numerous dis…" at bounding box center [607, 417] width 814 height 142
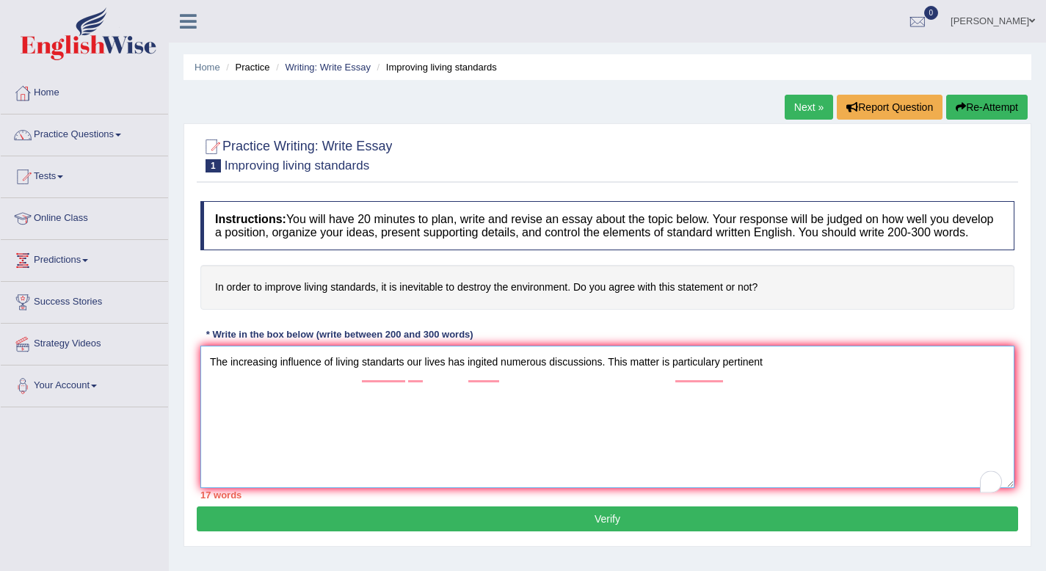
click at [795, 376] on textarea "The increasing influence of living standarts our lives has ingited numerous dis…" at bounding box center [607, 417] width 814 height 142
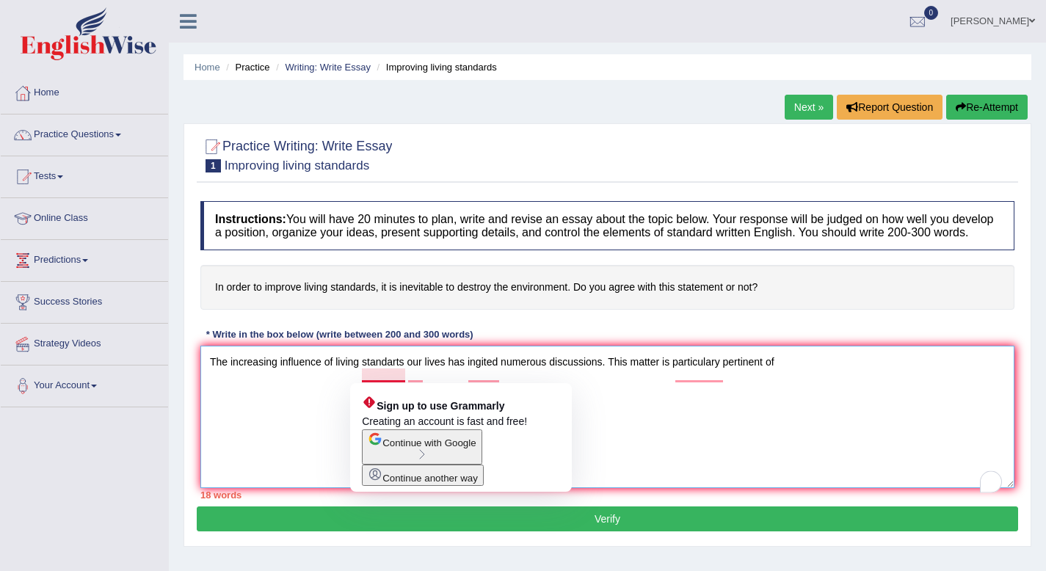
click at [371, 375] on textarea "The increasing influence of living standarts our lives has ingited numerous dis…" at bounding box center [607, 417] width 814 height 142
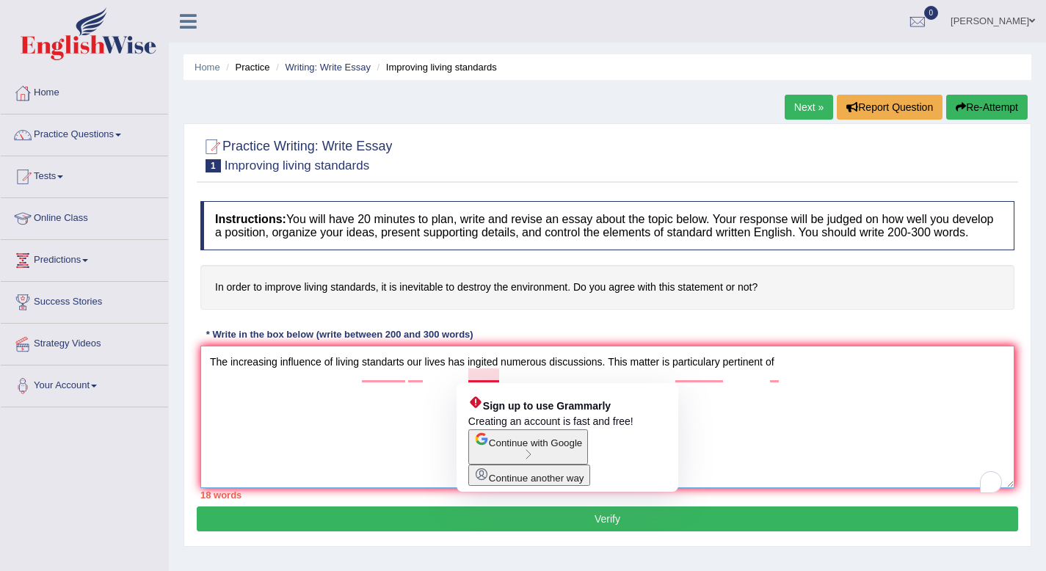
click at [475, 376] on textarea "The increasing influence of living standarts our lives has ingited numerous dis…" at bounding box center [607, 417] width 814 height 142
click at [478, 374] on textarea "The increasing influence of living standarts our lives has igited numerous disc…" at bounding box center [607, 417] width 814 height 142
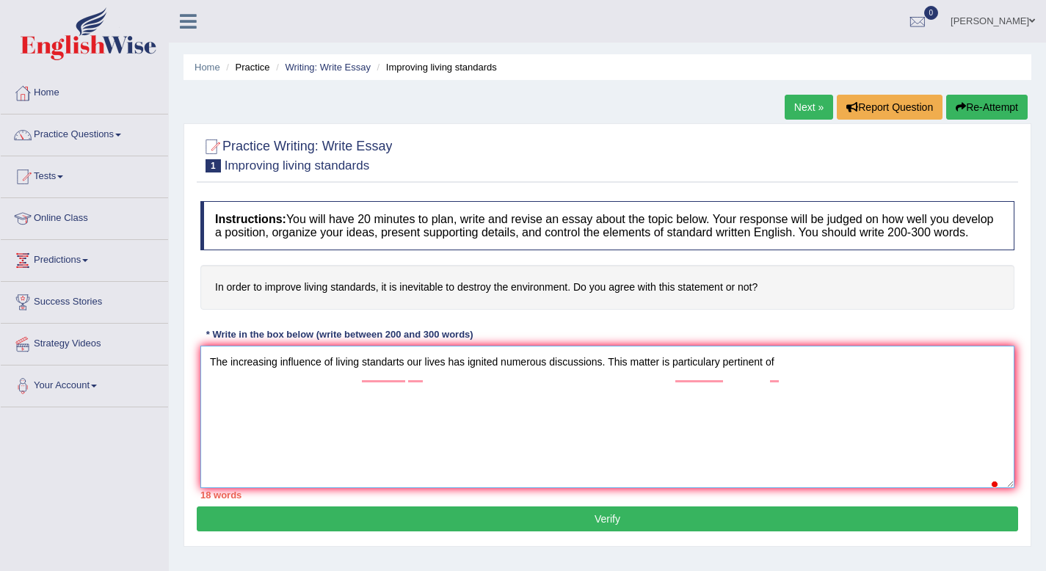
click at [543, 384] on textarea "The increasing influence of living standarts our lives has ignited numerous dis…" at bounding box center [607, 417] width 814 height 142
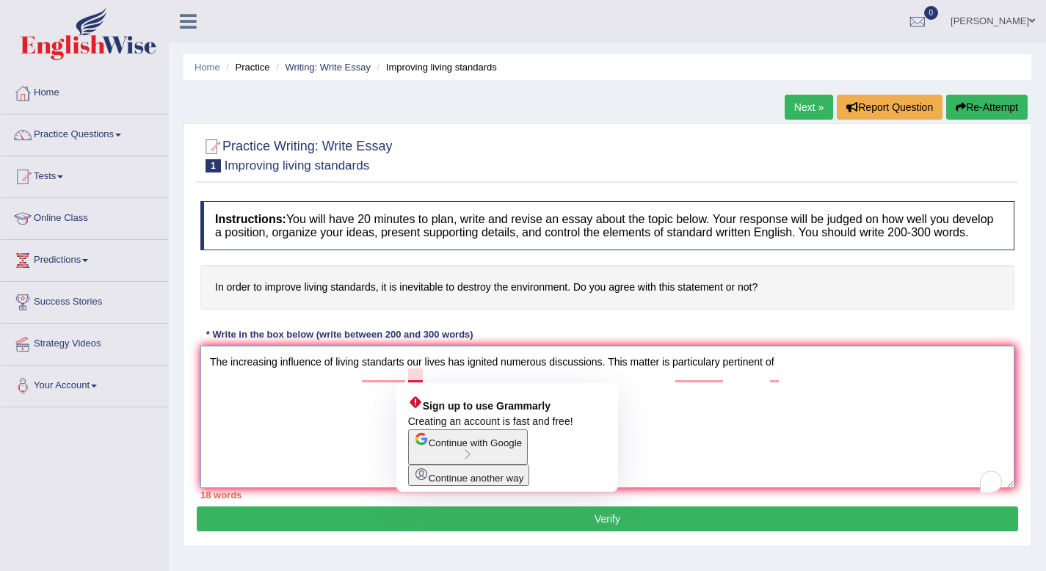
click at [540, 371] on textarea "The increasing influence of living standarts our lives has ignited numerous dis…" at bounding box center [607, 417] width 814 height 142
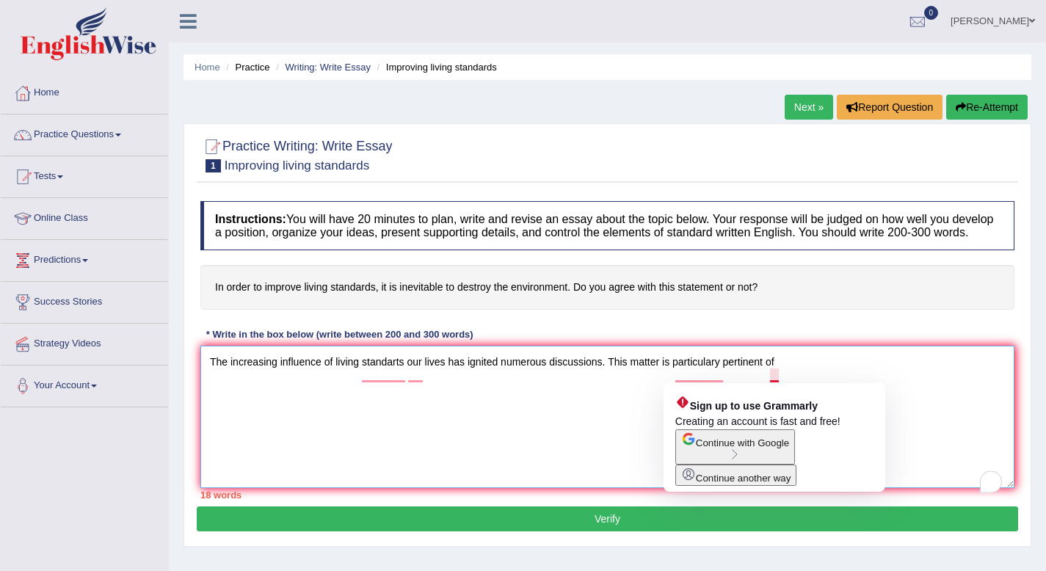
click at [797, 376] on textarea "The increasing influence of living standarts our lives has ignited numerous dis…" at bounding box center [607, 417] width 814 height 142
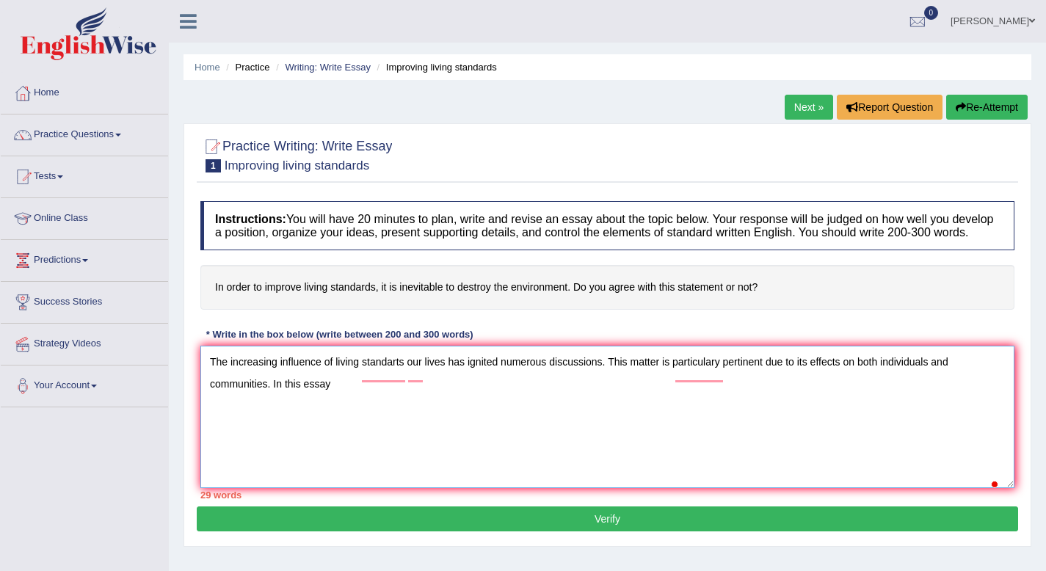
type textarea "The increasing influence of living standarts our lives has ignited numerous dis…"
